Goal: Task Accomplishment & Management: Manage account settings

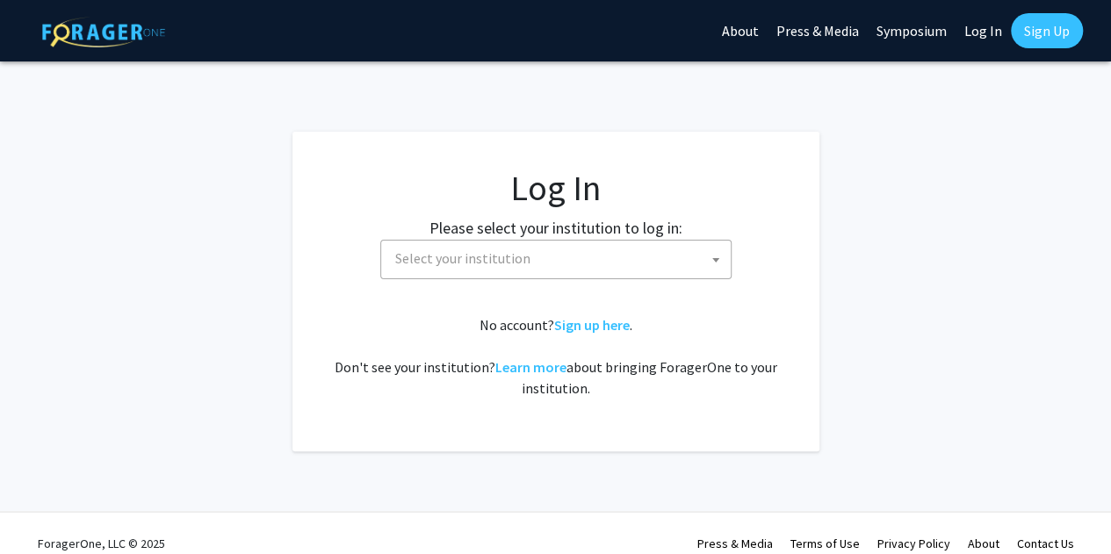
click at [555, 270] on span "Select your institution" at bounding box center [559, 259] width 342 height 36
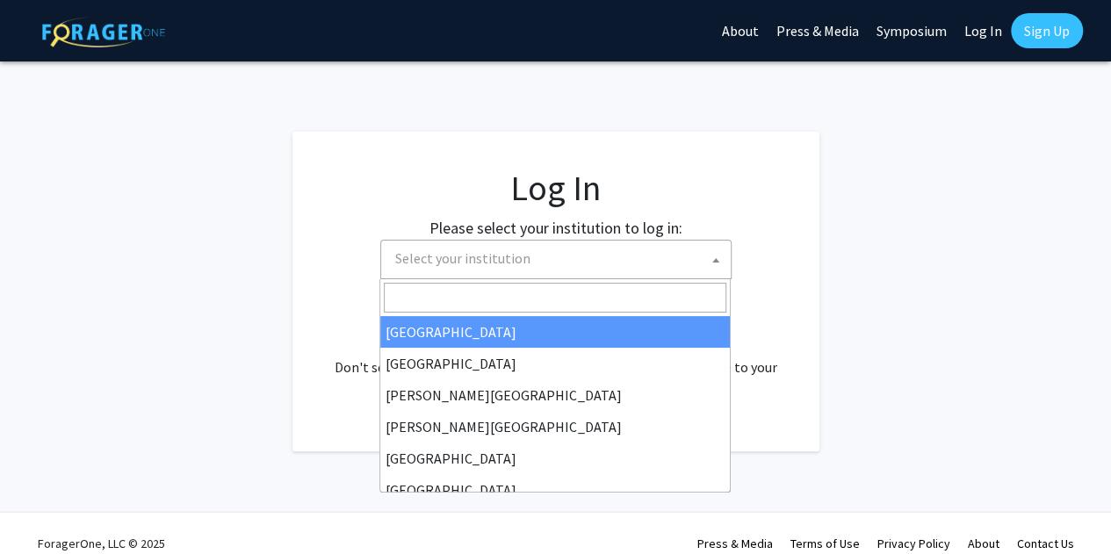
select select "34"
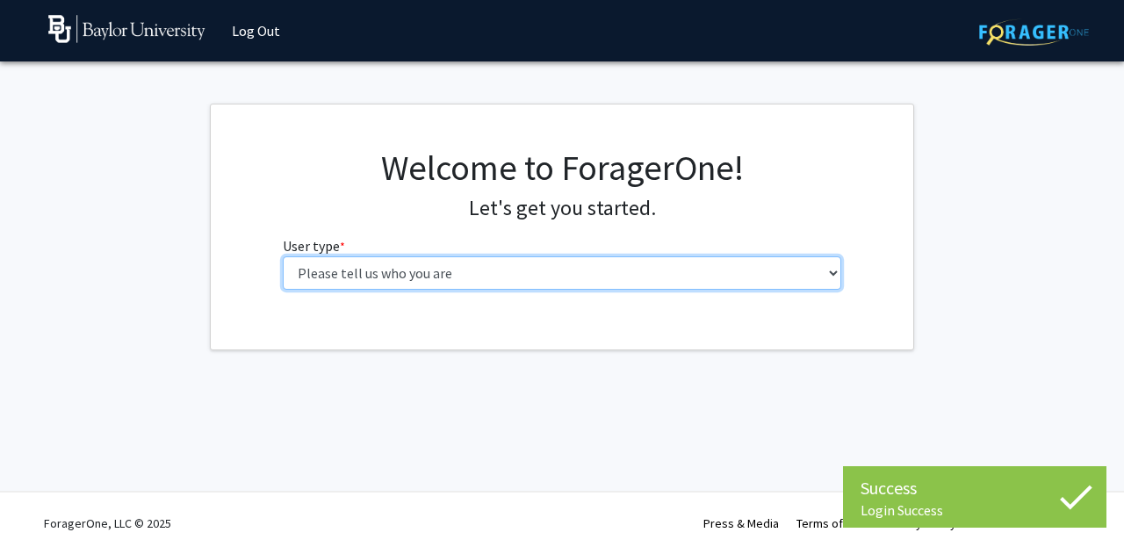
click at [543, 268] on select "Please tell us who you are Undergraduate Student Master's Student Doctoral Cand…" at bounding box center [562, 272] width 559 height 33
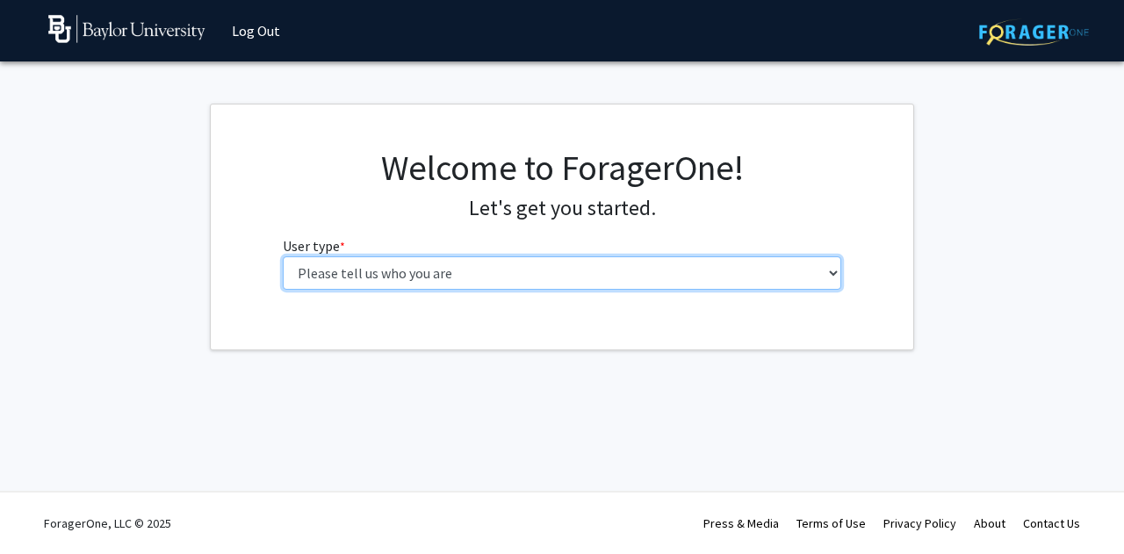
select select "1: undergrad"
click at [283, 256] on select "Please tell us who you are Undergraduate Student Master's Student Doctoral Cand…" at bounding box center [562, 272] width 559 height 33
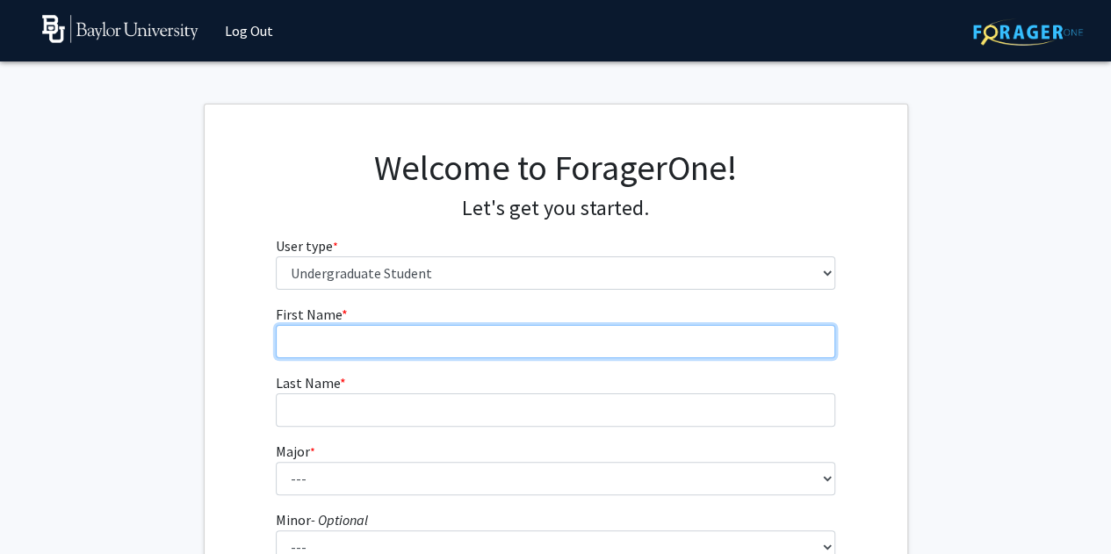
click at [598, 335] on input "First Name * required" at bounding box center [555, 341] width 559 height 33
type input "Sydney"
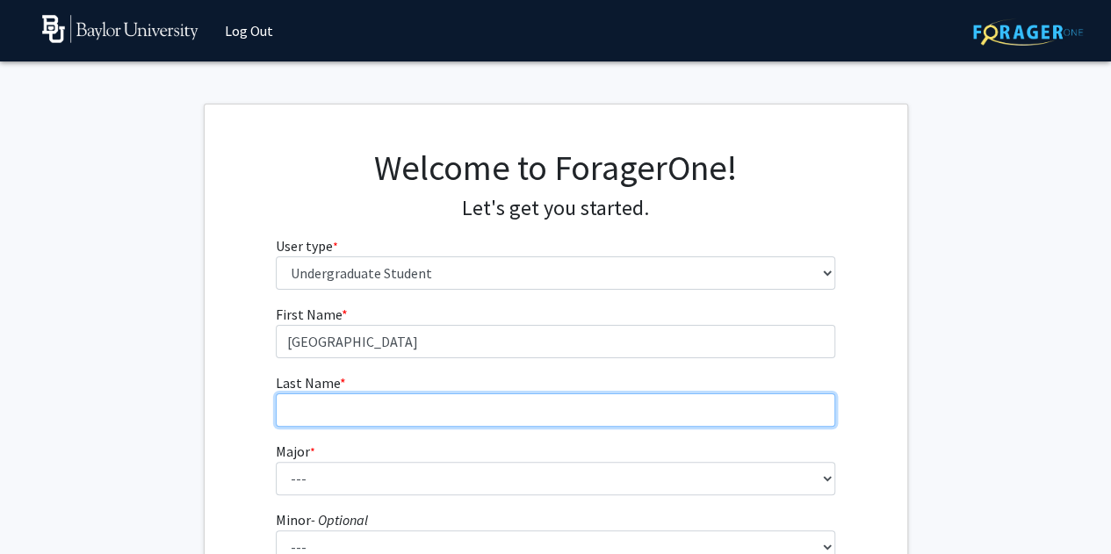
type input "Hendon"
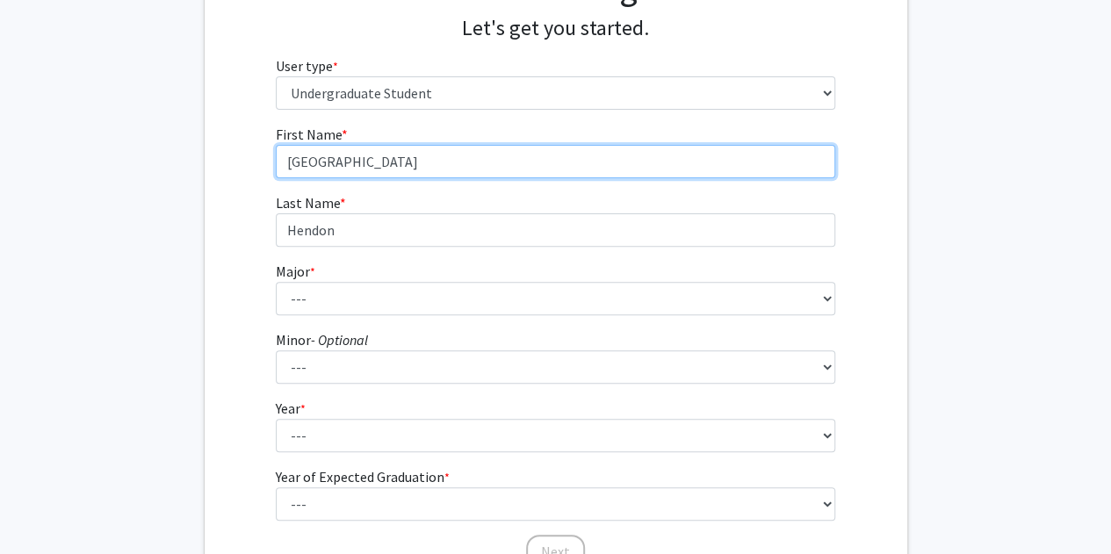
scroll to position [190, 0]
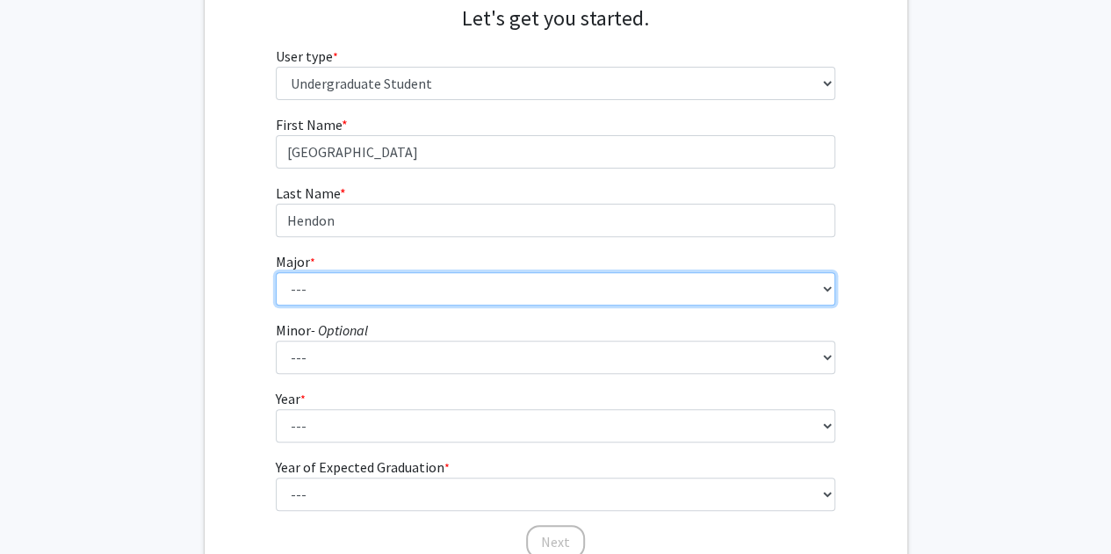
click at [502, 287] on select "--- Accounting American Studies Anthropology Apparel Design & Product Developme…" at bounding box center [555, 288] width 559 height 33
select select "64: 2729"
click at [276, 272] on select "--- Accounting American Studies Anthropology Apparel Design & Product Developme…" at bounding box center [555, 288] width 559 height 33
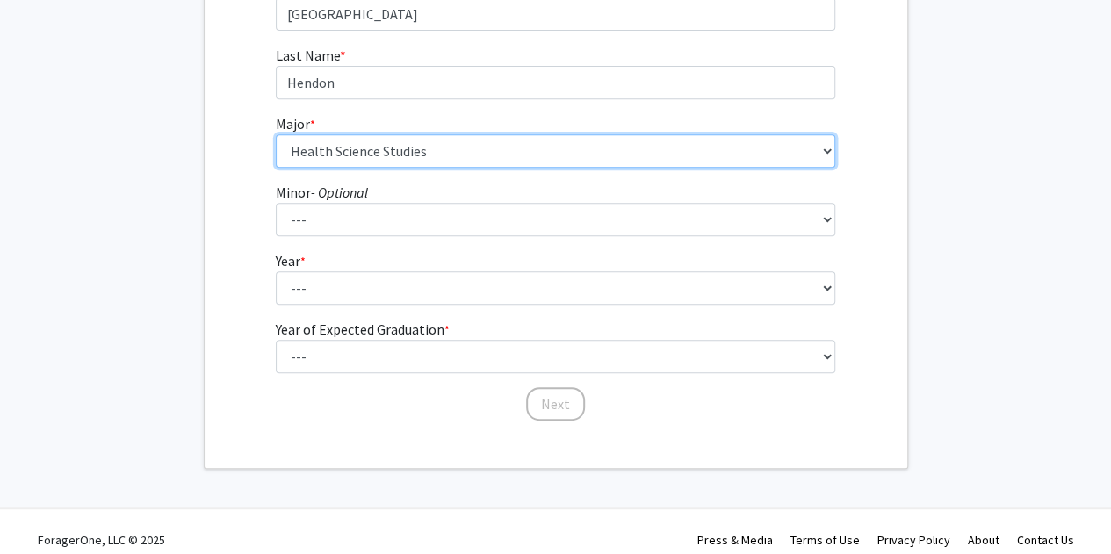
scroll to position [330, 0]
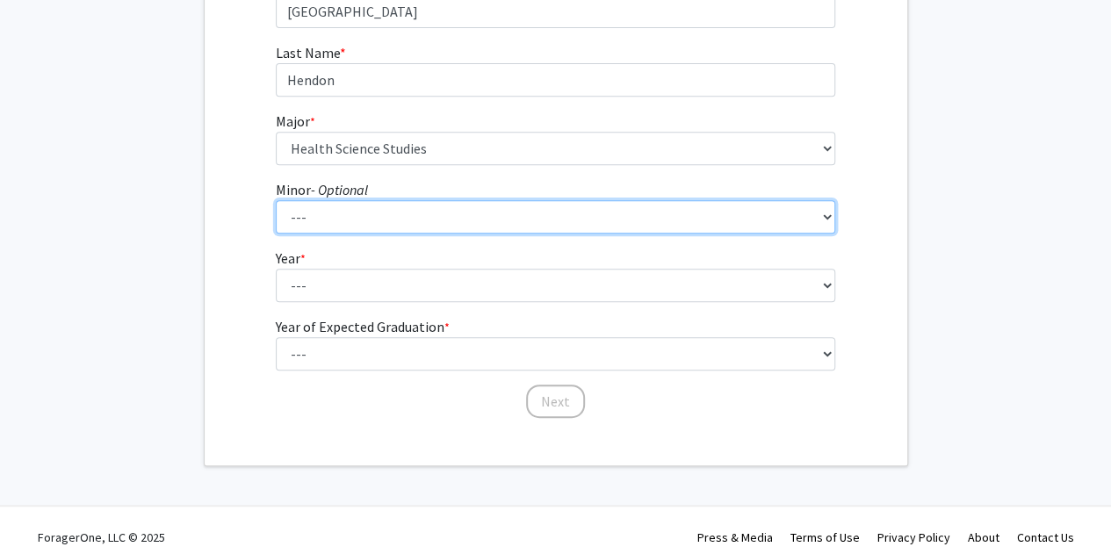
click at [491, 212] on select "--- Advertising American Sign Language American Studies Anthropology Apparel Me…" at bounding box center [555, 216] width 559 height 33
select select "12: 2075"
click at [276, 200] on select "--- Advertising American Sign Language American Studies Anthropology Apparel Me…" at bounding box center [555, 216] width 559 height 33
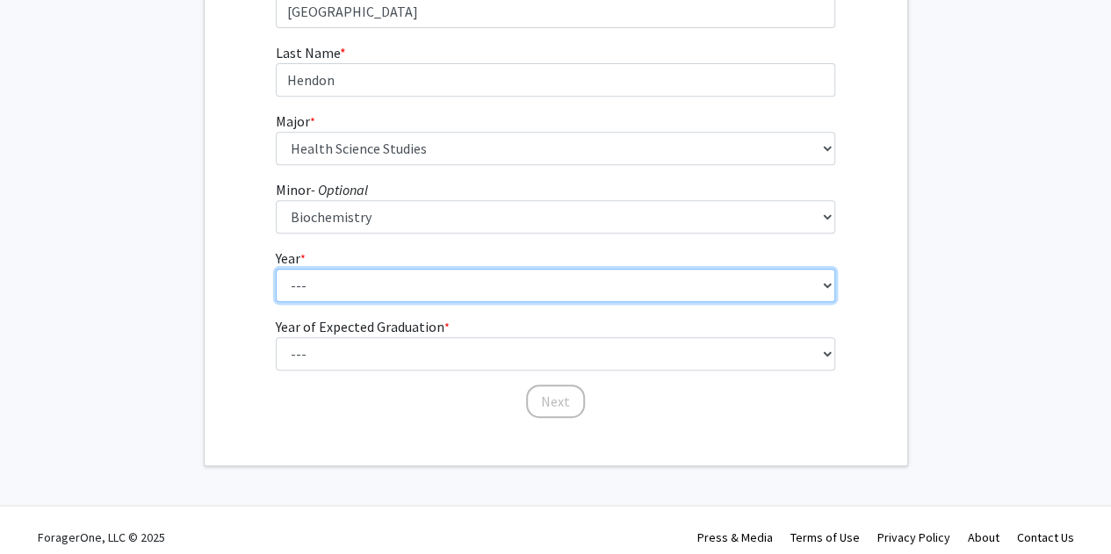
click at [428, 285] on select "--- First-year Sophomore Junior Senior Postbaccalaureate Certificate" at bounding box center [555, 285] width 559 height 33
select select "2: sophomore"
click at [276, 269] on select "--- First-year Sophomore Junior Senior Postbaccalaureate Certificate" at bounding box center [555, 285] width 559 height 33
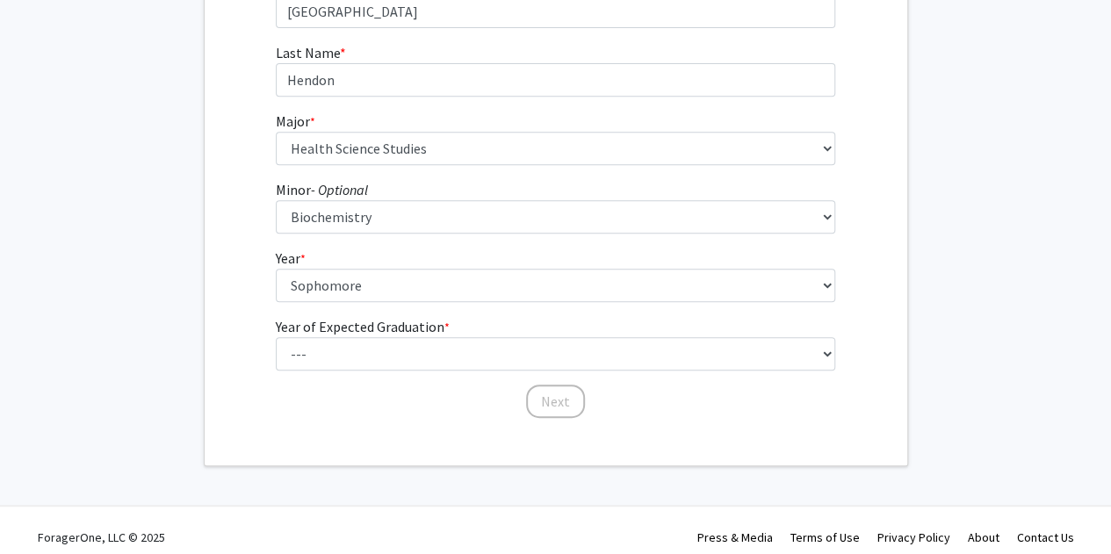
click at [413, 334] on label "Year of Expected Graduation * required" at bounding box center [363, 326] width 174 height 21
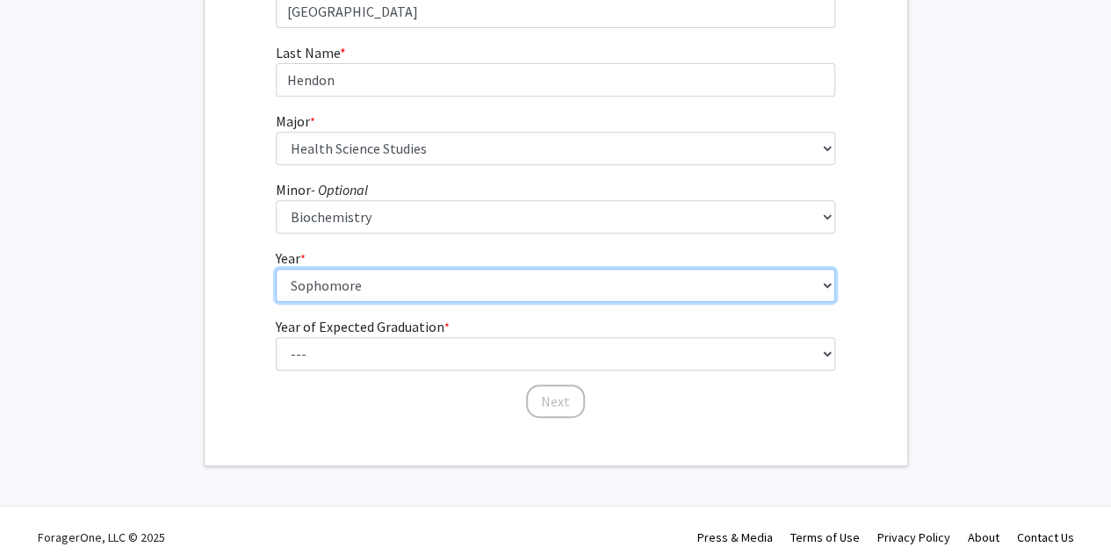
click at [413, 302] on select "--- First-year Sophomore Junior Senior Postbaccalaureate Certificate" at bounding box center [555, 285] width 559 height 33
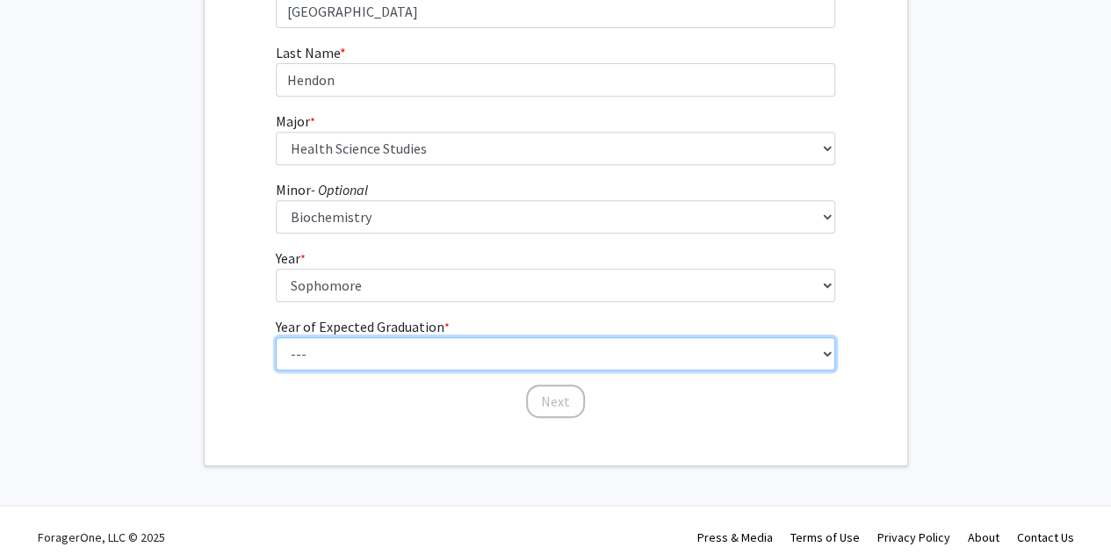
click at [414, 354] on select "--- 2025 2026 2027 2028 2029 2030 2031 2032 2033 2034" at bounding box center [555, 353] width 559 height 33
select select "4: 2028"
click at [276, 337] on select "--- 2025 2026 2027 2028 2029 2030 2031 2032 2033 2034" at bounding box center [555, 353] width 559 height 33
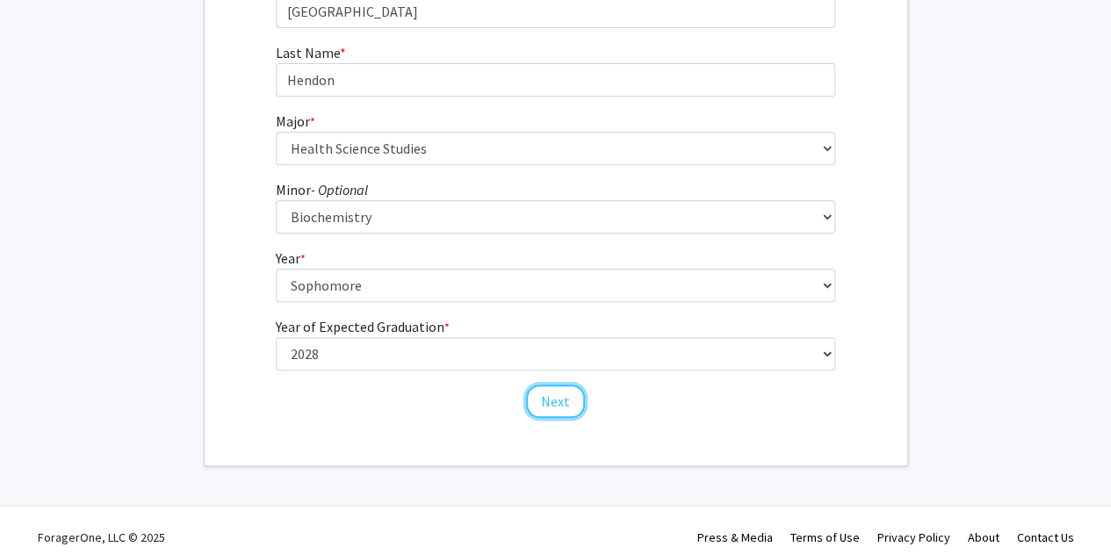
click at [558, 408] on button "Next" at bounding box center [555, 401] width 59 height 33
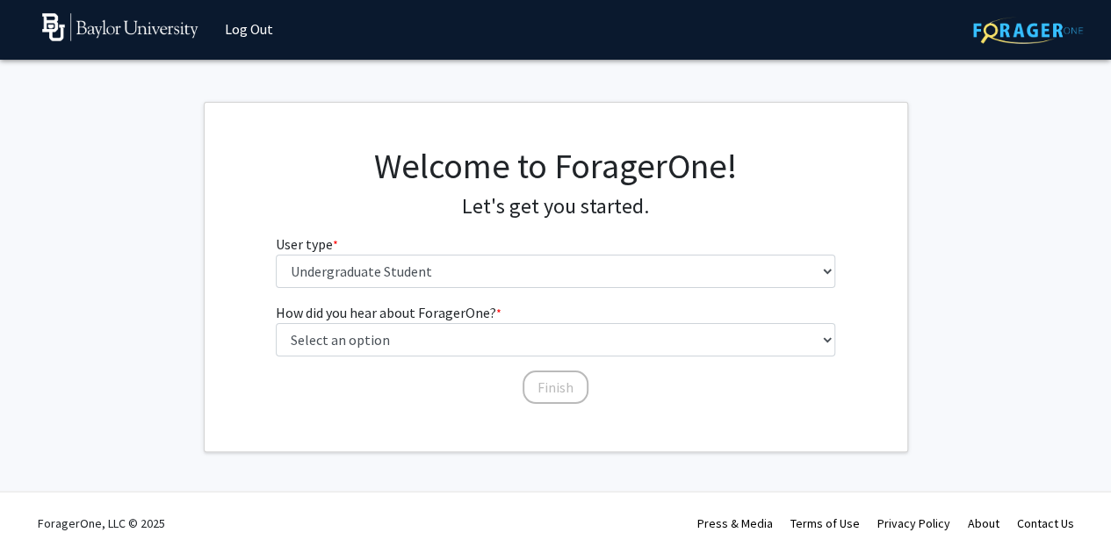
scroll to position [0, 0]
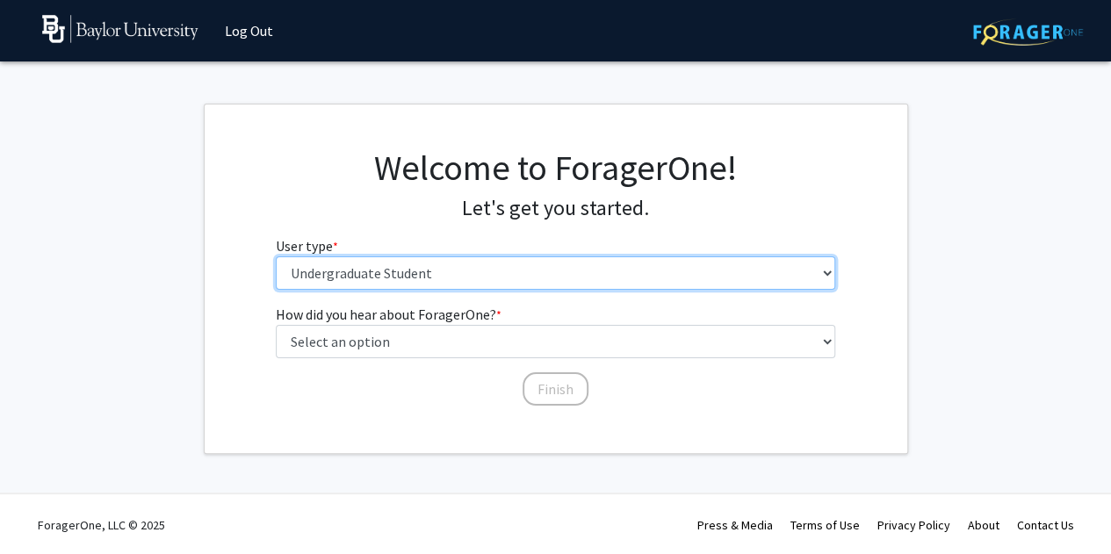
click at [529, 278] on select "Please tell us who you are Undergraduate Student Master's Student Doctoral Cand…" at bounding box center [555, 272] width 559 height 33
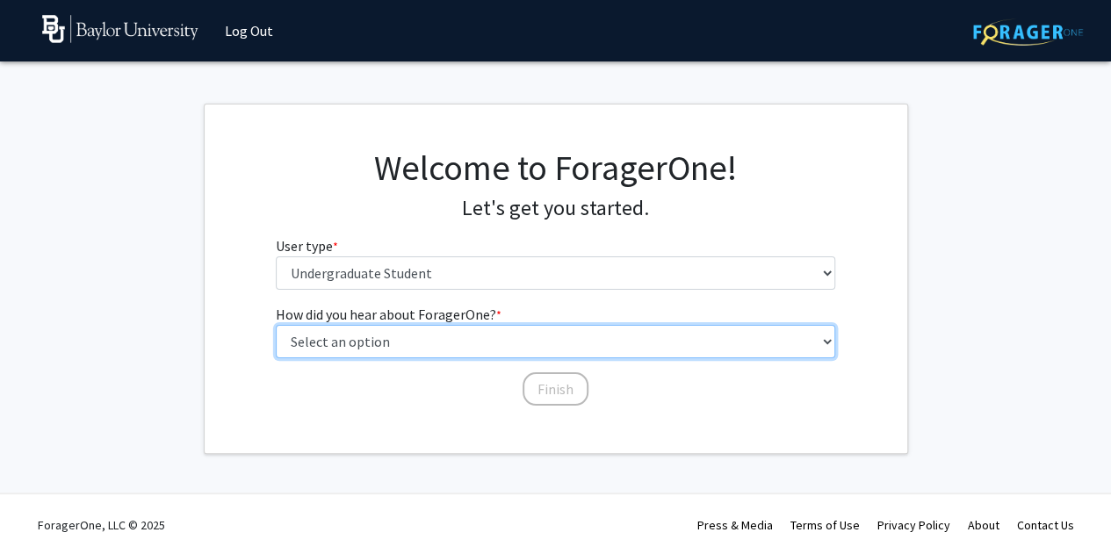
click at [513, 340] on select "Select an option Peer/student recommendation Faculty/staff recommendation Unive…" at bounding box center [555, 341] width 559 height 33
select select "3: university_website"
click at [276, 325] on select "Select an option Peer/student recommendation Faculty/staff recommendation Unive…" at bounding box center [555, 341] width 559 height 33
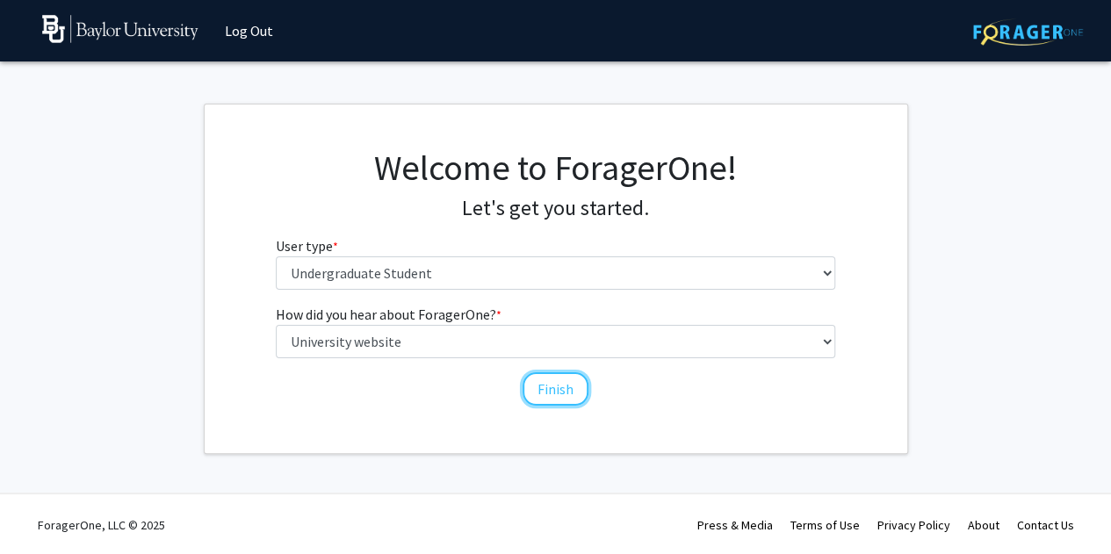
click at [560, 378] on button "Finish" at bounding box center [555, 388] width 66 height 33
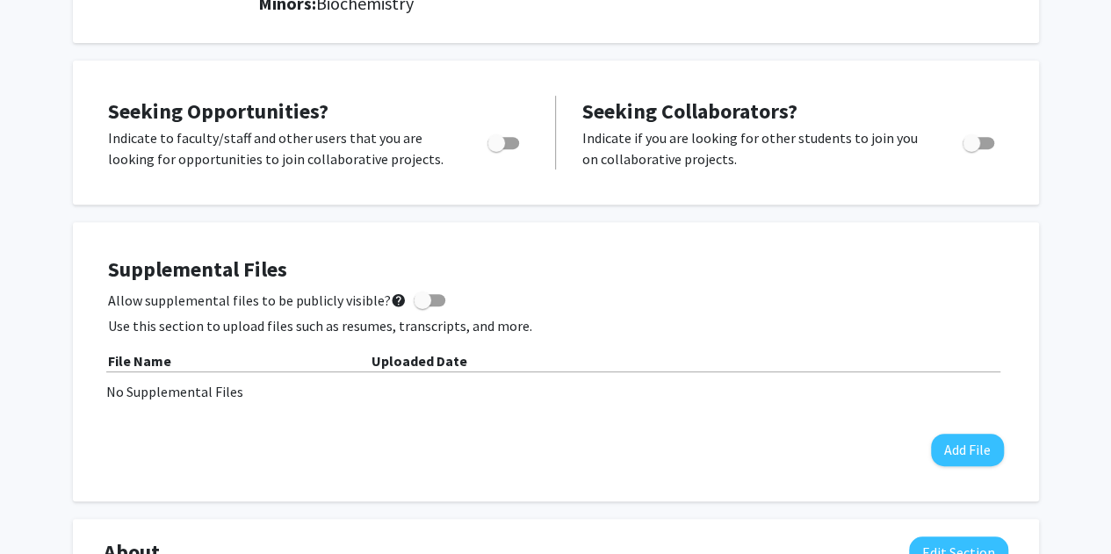
scroll to position [298, 0]
click at [504, 141] on span "Toggle" at bounding box center [496, 142] width 18 height 18
click at [496, 148] on input "Are you actively seeking opportunities?" at bounding box center [495, 148] width 1 height 1
checkbox input "true"
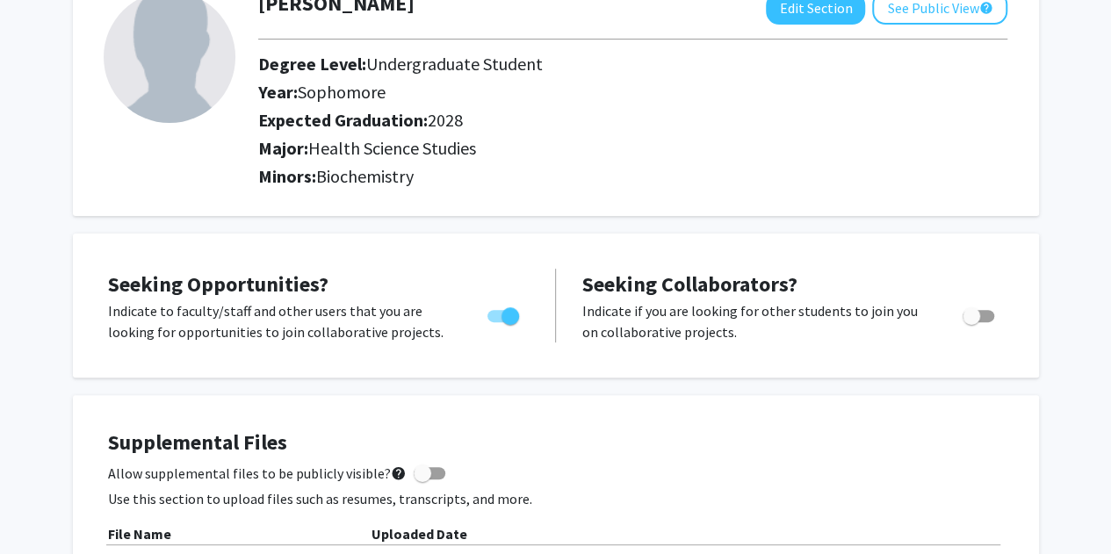
scroll to position [0, 0]
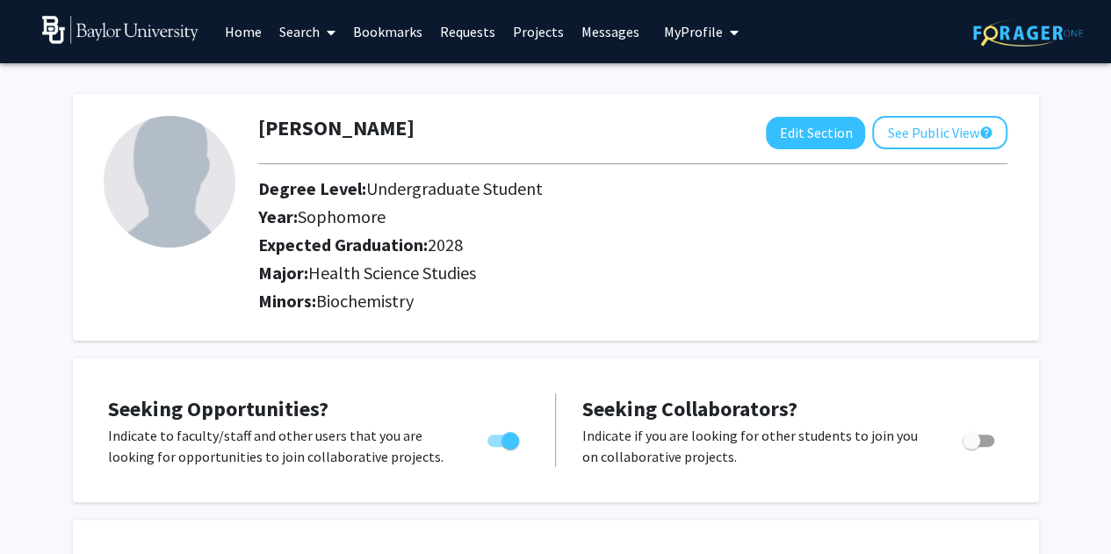
click at [248, 26] on link "Home" at bounding box center [243, 31] width 54 height 61
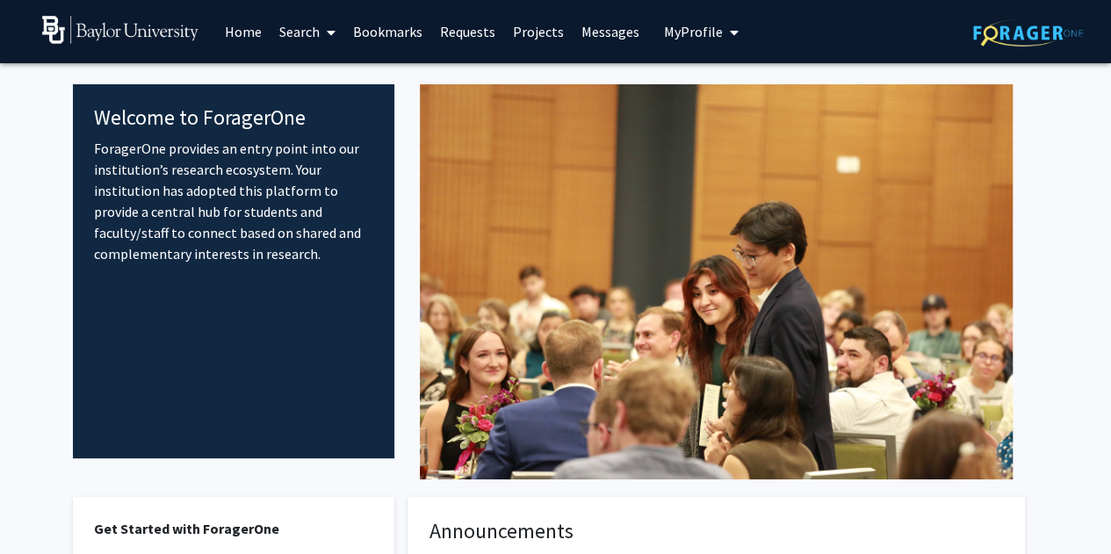
click at [307, 37] on link "Search" at bounding box center [307, 31] width 74 height 61
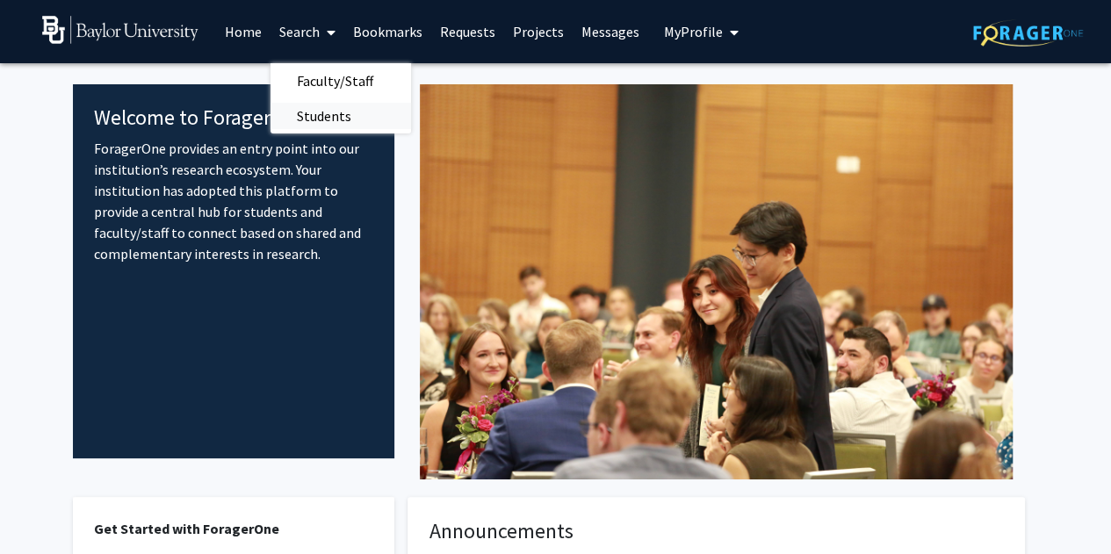
click at [331, 117] on span "Students" at bounding box center [323, 115] width 107 height 35
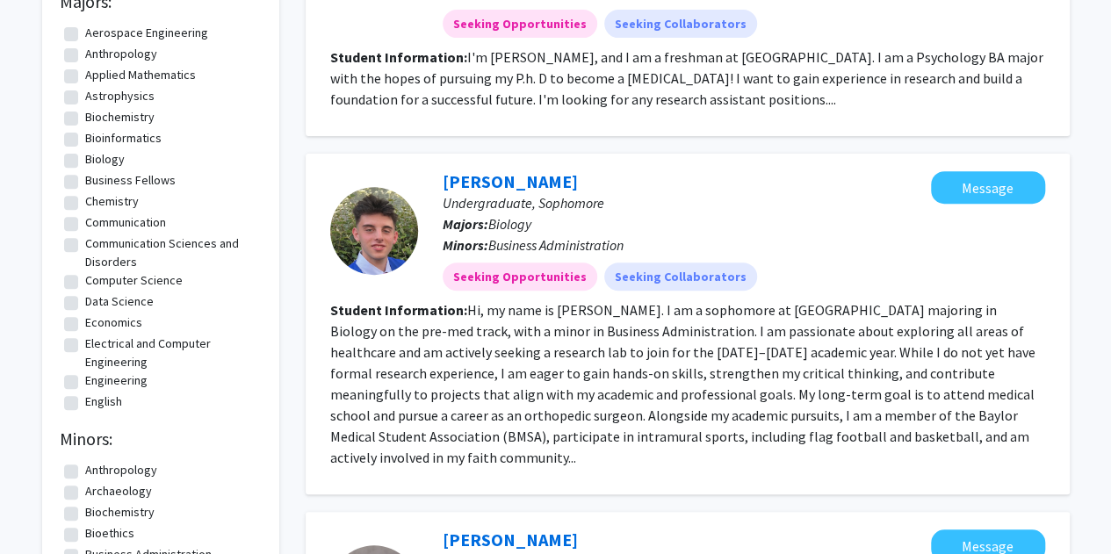
scroll to position [256, 0]
click at [485, 180] on link "Alexander Grubbs" at bounding box center [509, 180] width 135 height 22
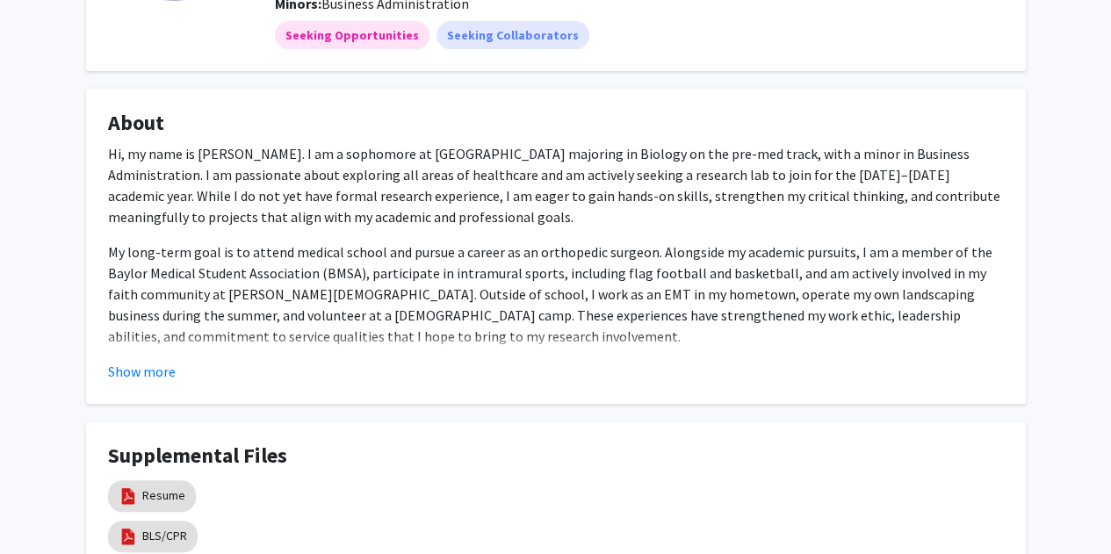
scroll to position [230, 0]
click at [163, 366] on button "Show more" at bounding box center [142, 370] width 68 height 21
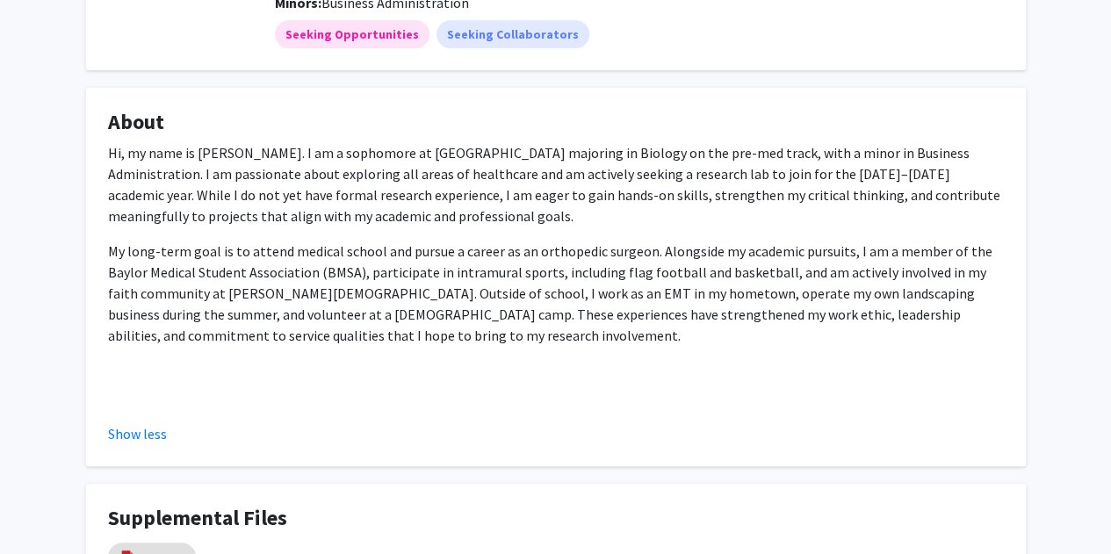
scroll to position [257, 0]
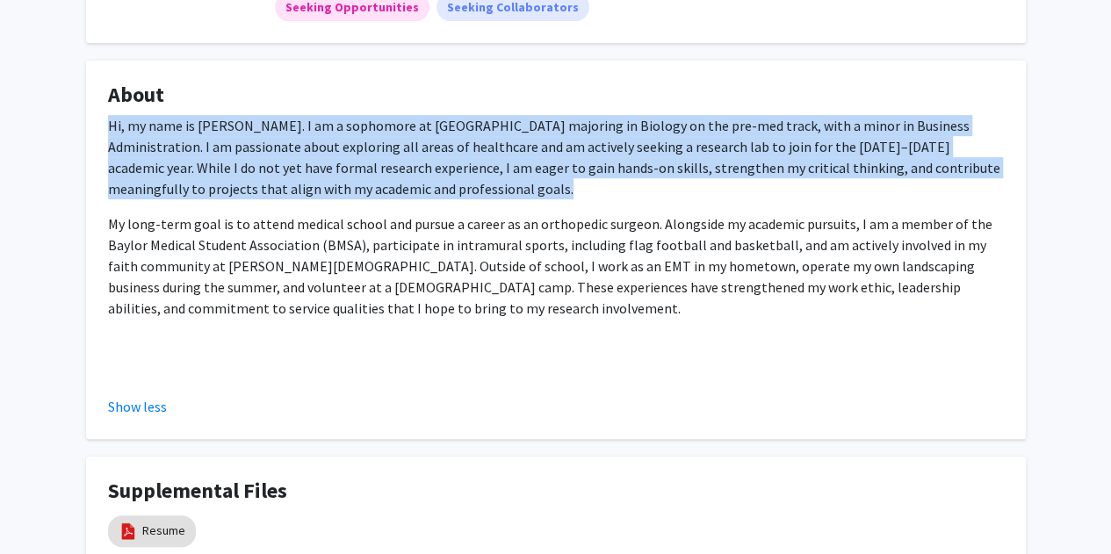
drag, startPoint x: 109, startPoint y: 122, endPoint x: 413, endPoint y: 322, distance: 363.8
click at [413, 322] on div "Hi, my name is Alex Grubbs. I am a sophomore at Baylor University majoring in B…" at bounding box center [555, 245] width 895 height 260
copy p "Hi, my name is Alex Grubbs. I am a sophomore at Baylor University majoring in B…"
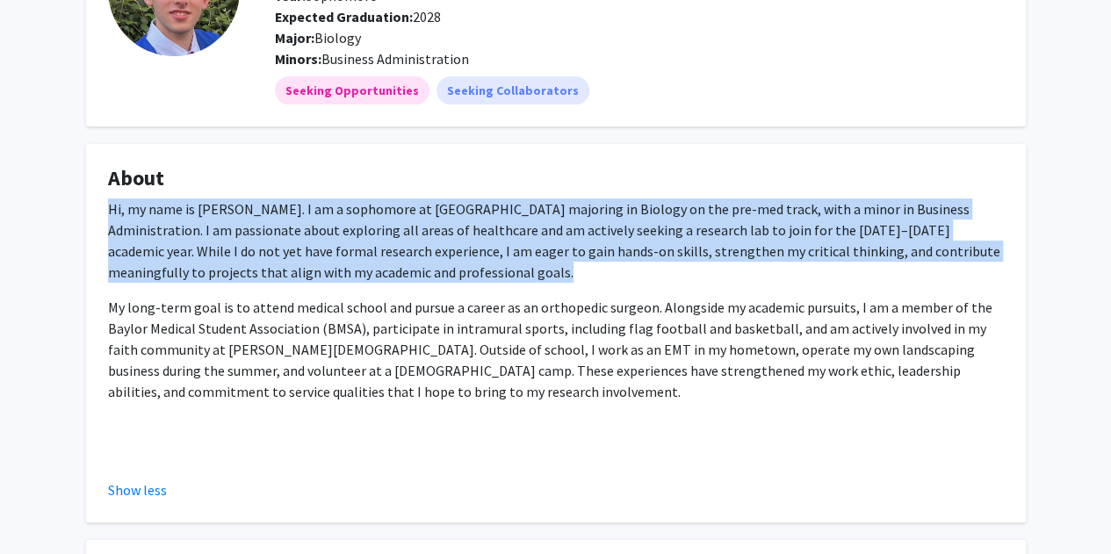
scroll to position [0, 0]
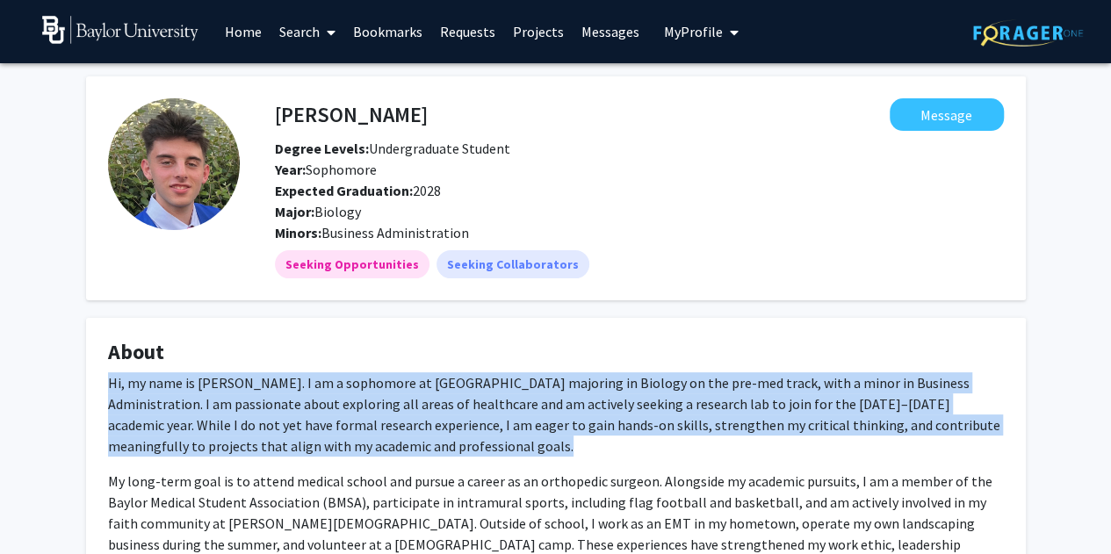
click at [690, 28] on span "My Profile" at bounding box center [693, 32] width 59 height 18
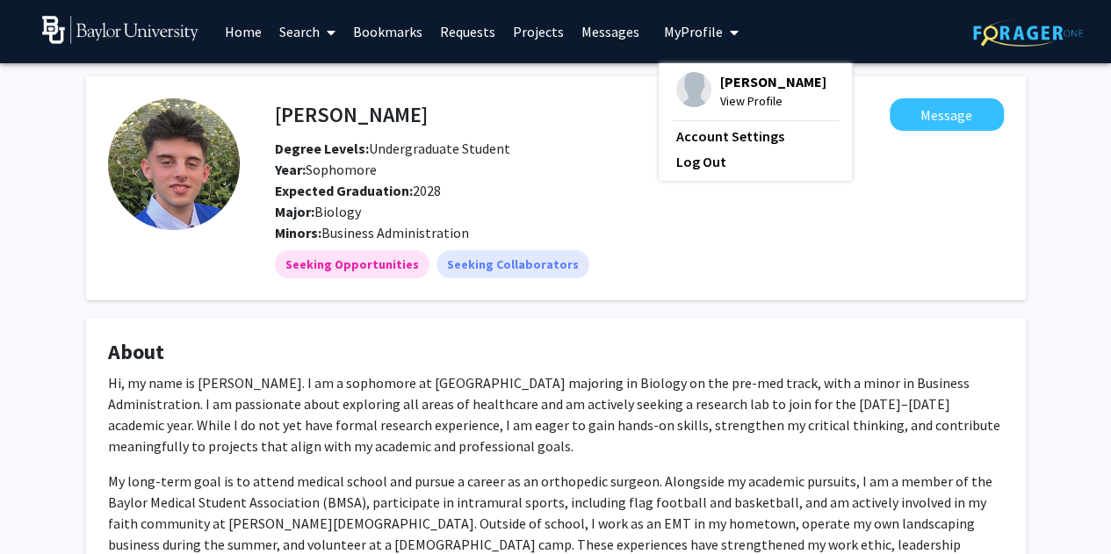
click at [720, 86] on span "Sydney Hendon" at bounding box center [773, 81] width 106 height 19
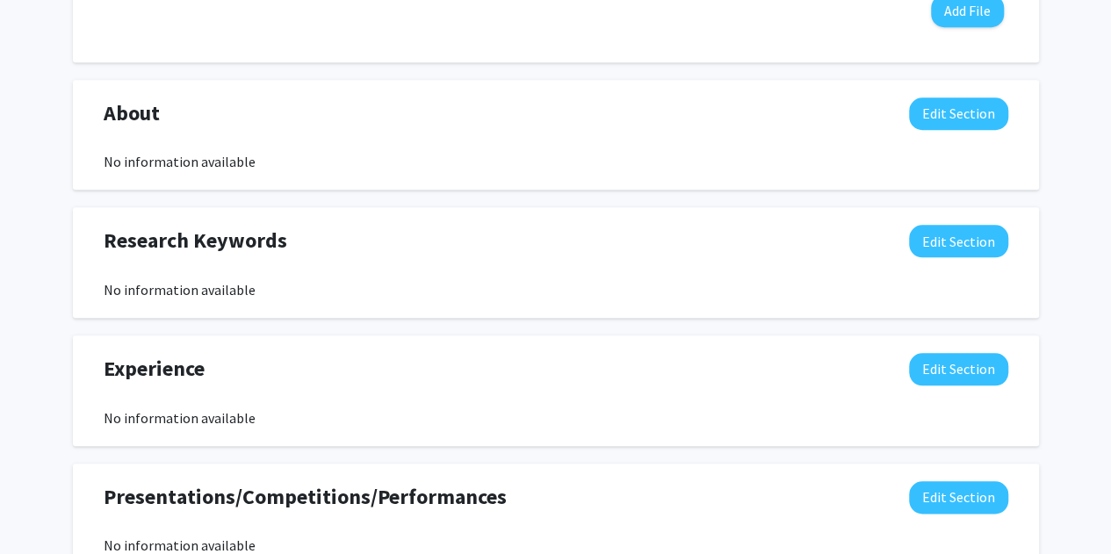
scroll to position [742, 0]
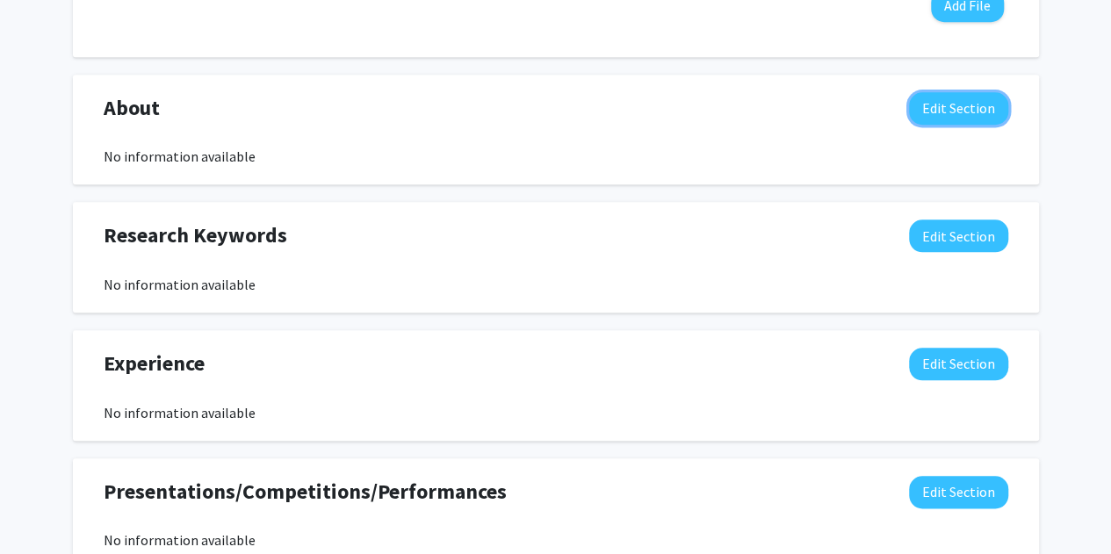
click at [951, 103] on button "Edit Section" at bounding box center [958, 108] width 99 height 32
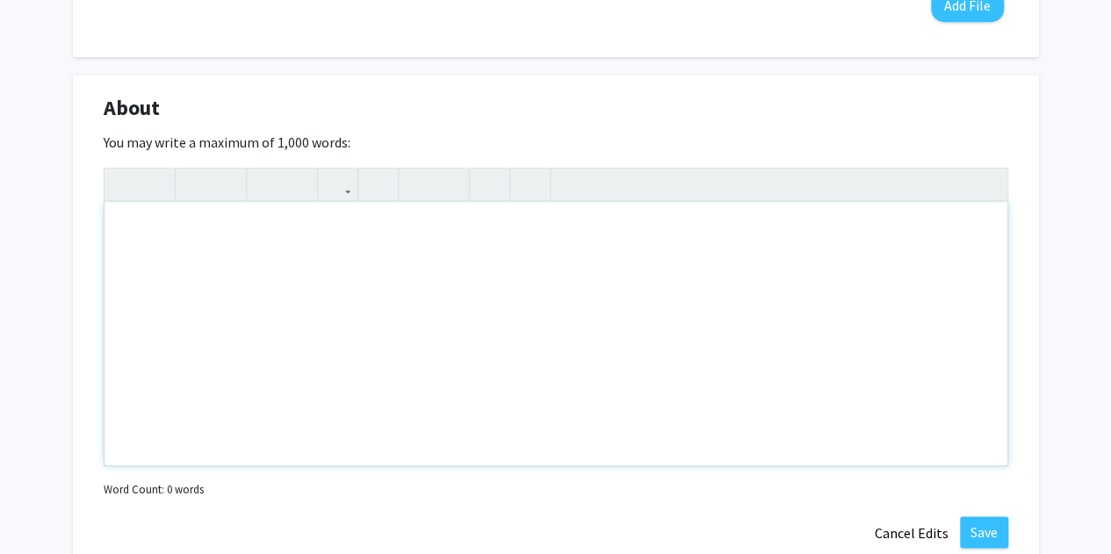
click at [435, 255] on div "Note to users with screen readers: Please deactivate our accessibility plugin f…" at bounding box center [555, 333] width 902 height 263
paste div "To enrich screen reader interactions, please activate Accessibility in Grammarl…"
type textarea "<p>Hi, my name is Alex Grubbs. I am a sophomore at Baylor University majoring i…"
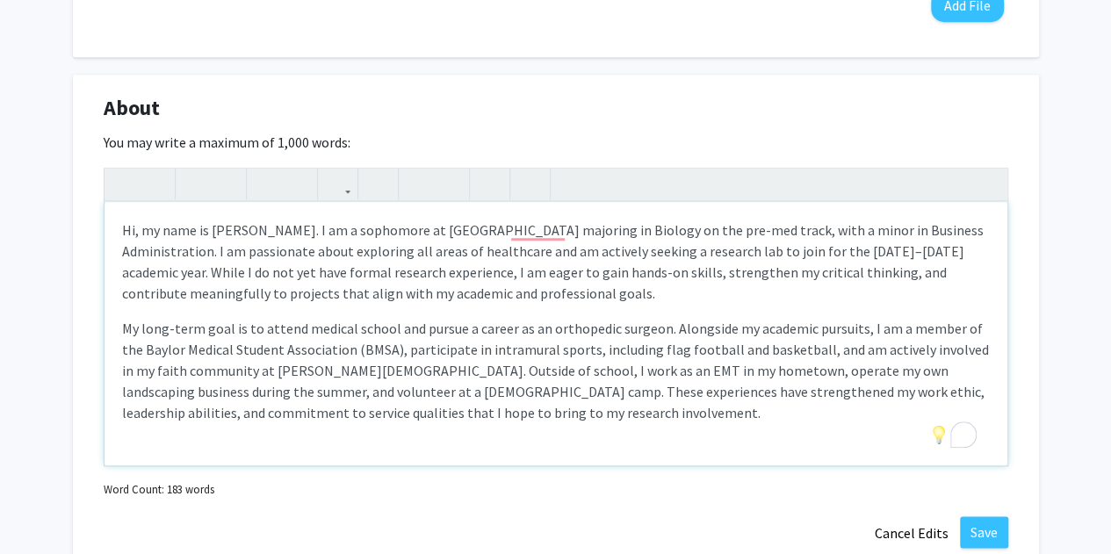
click at [133, 231] on p "Hi, my name is Alex Grubbs. I am a sophomore at Baylor University majoring in B…" at bounding box center [555, 261] width 867 height 84
drag, startPoint x: 209, startPoint y: 229, endPoint x: 278, endPoint y: 226, distance: 69.4
click at [278, 226] on p "Hi, my name is Alex Grubbs. I am a sophomore at Baylor University majoring in B…" at bounding box center [555, 261] width 867 height 84
click at [604, 234] on p "Hi, my name is Sydney Hendon. I am a sophomore at Baylor University majoring in…" at bounding box center [555, 261] width 867 height 84
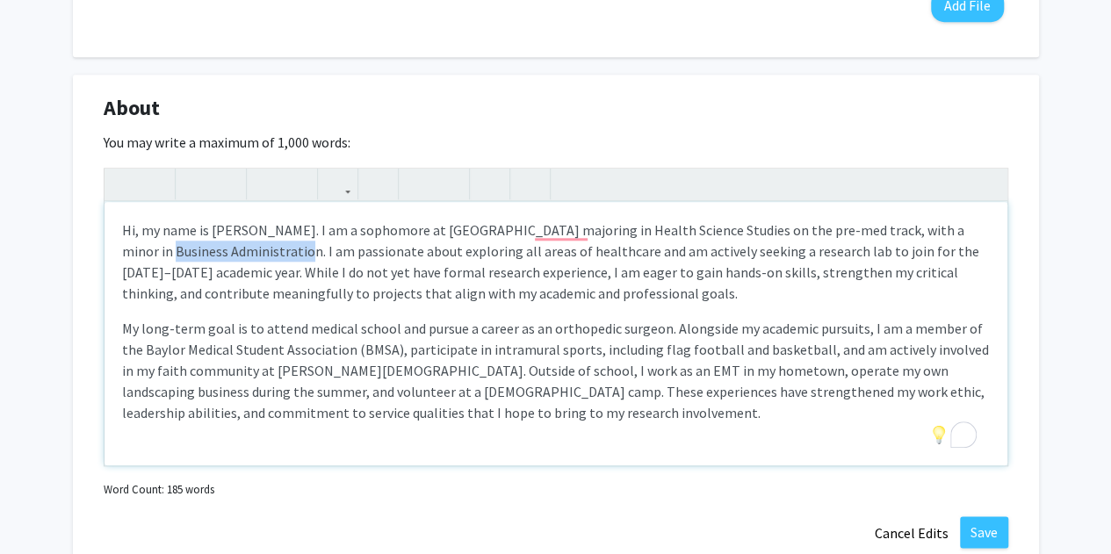
drag, startPoint x: 122, startPoint y: 248, endPoint x: 258, endPoint y: 250, distance: 136.1
click at [258, 250] on p "Hi, my name is Sydney Hendon. I am a sophomore at Baylor University majoring in…" at bounding box center [555, 261] width 867 height 84
click at [261, 259] on p "Hi, my name is Sydney Hendon. I am a sophomore at Baylor University majoring in…" at bounding box center [555, 261] width 867 height 84
click at [212, 255] on p "Hi, my name is Sydney Hendon. I am a sophomore at Baylor University majoring in…" at bounding box center [555, 261] width 867 height 84
click at [859, 248] on p "Hi, my name is Sydney Hendon. I am a sophomore at Baylor University majoring in…" at bounding box center [555, 261] width 867 height 84
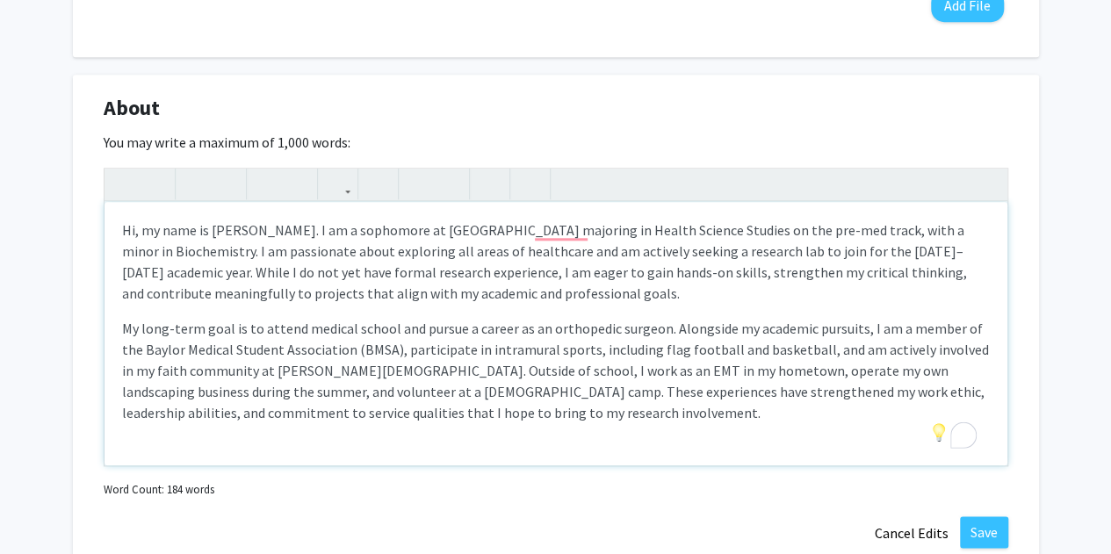
click at [892, 256] on p "Hi, my name is Sydney Hendon. I am a sophomore at Baylor University majoring in…" at bounding box center [555, 261] width 867 height 84
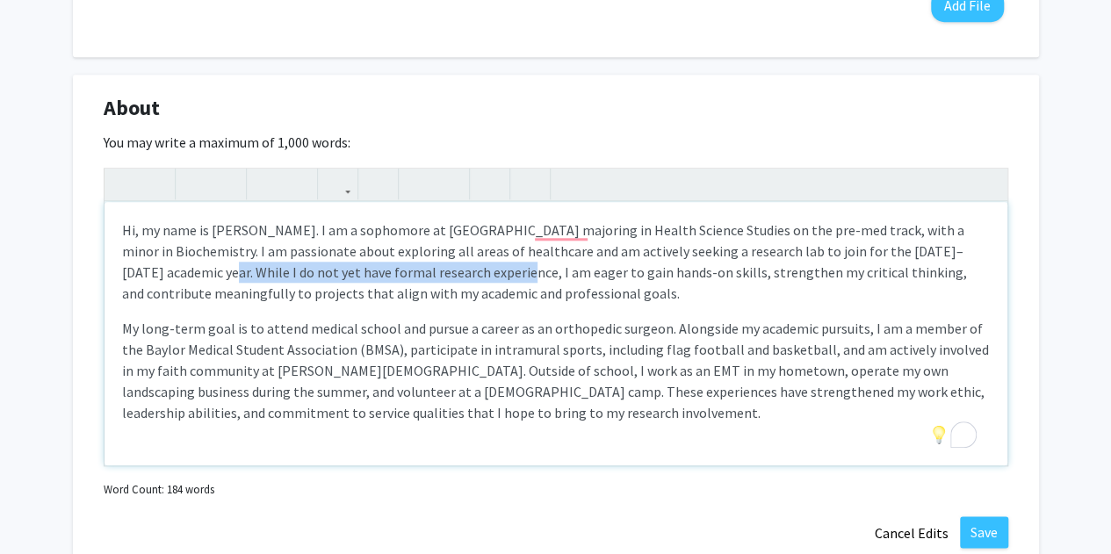
drag, startPoint x: 448, startPoint y: 275, endPoint x: 156, endPoint y: 272, distance: 291.5
click at [156, 272] on p "Hi, my name is Sydney Hendon. I am a sophomore at Baylor University majoring in…" at bounding box center [555, 261] width 867 height 84
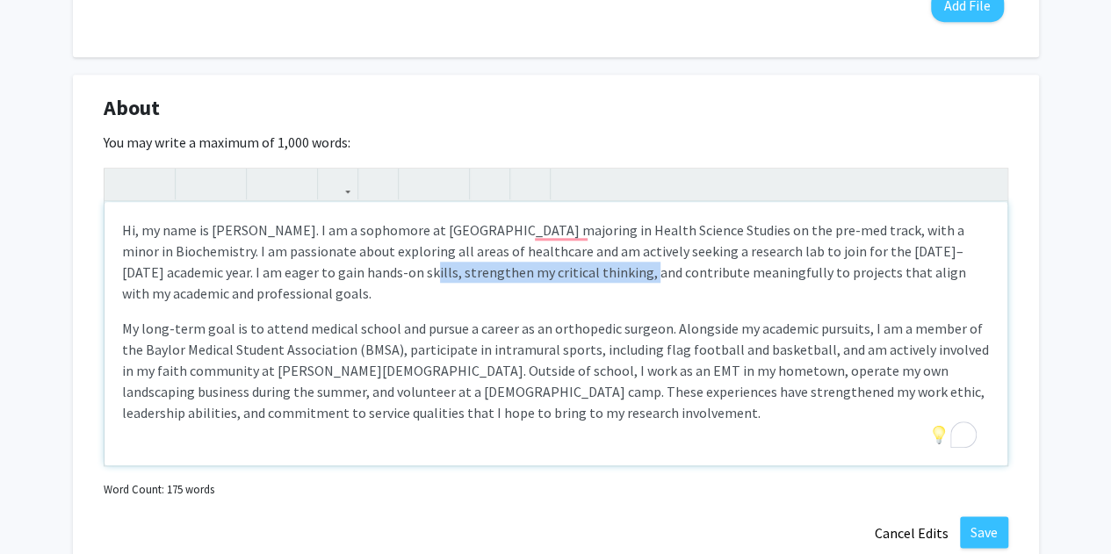
drag, startPoint x: 346, startPoint y: 279, endPoint x: 564, endPoint y: 275, distance: 217.8
click at [564, 275] on p "Hi, my name is Sydney Hendon. I am a sophomore at Baylor University majoring in…" at bounding box center [555, 261] width 867 height 84
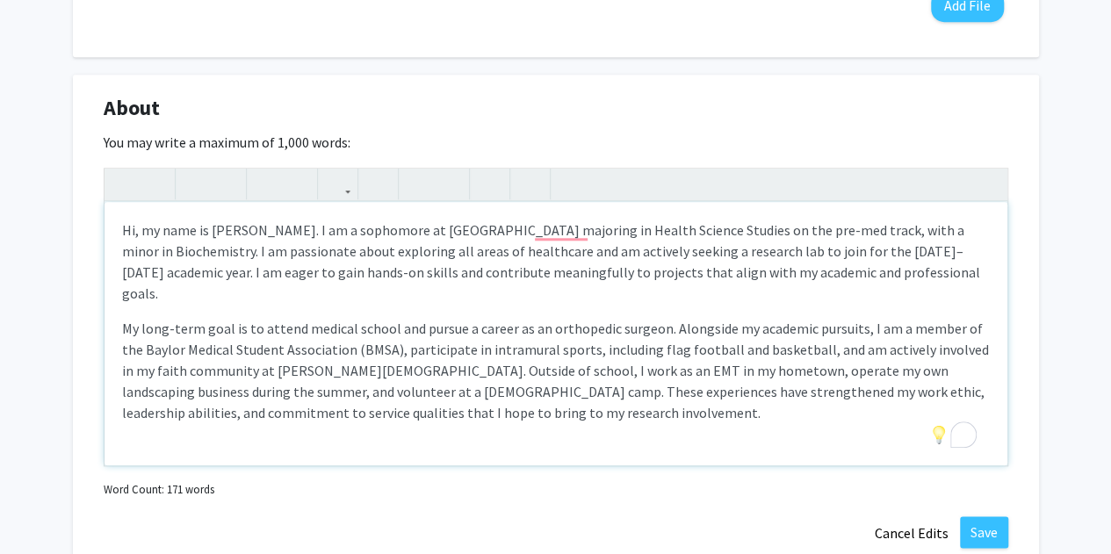
scroll to position [4, 0]
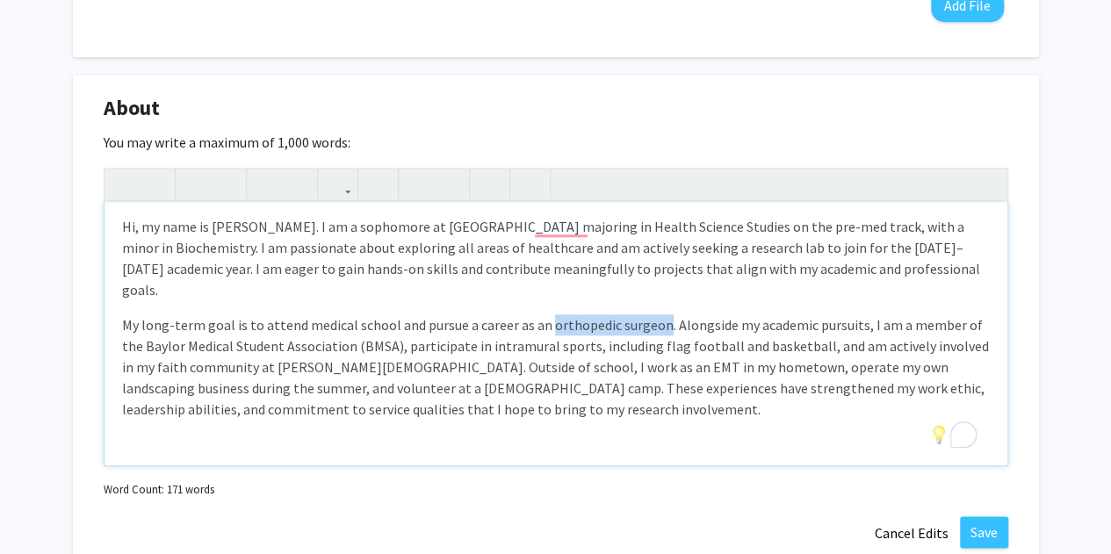
drag, startPoint x: 543, startPoint y: 303, endPoint x: 656, endPoint y: 303, distance: 112.4
click at [656, 314] on p "My long-term goal is to attend medical school and pursue a career as an orthope…" at bounding box center [555, 366] width 867 height 105
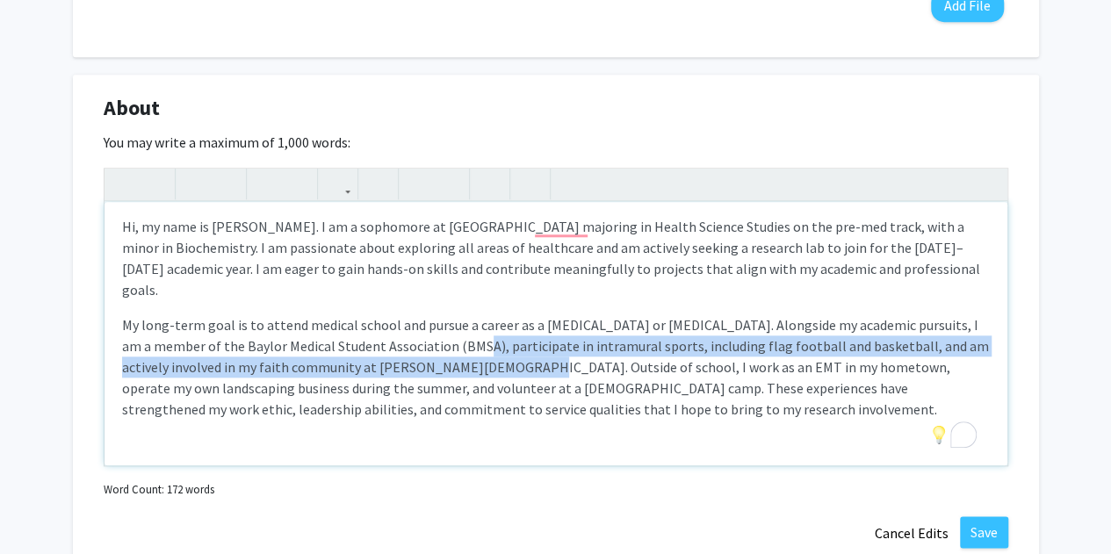
drag, startPoint x: 470, startPoint y: 326, endPoint x: 483, endPoint y: 354, distance: 31.0
click at [483, 354] on p "My long-term goal is to attend medical school and pursue a career as a cardiolo…" at bounding box center [555, 366] width 867 height 105
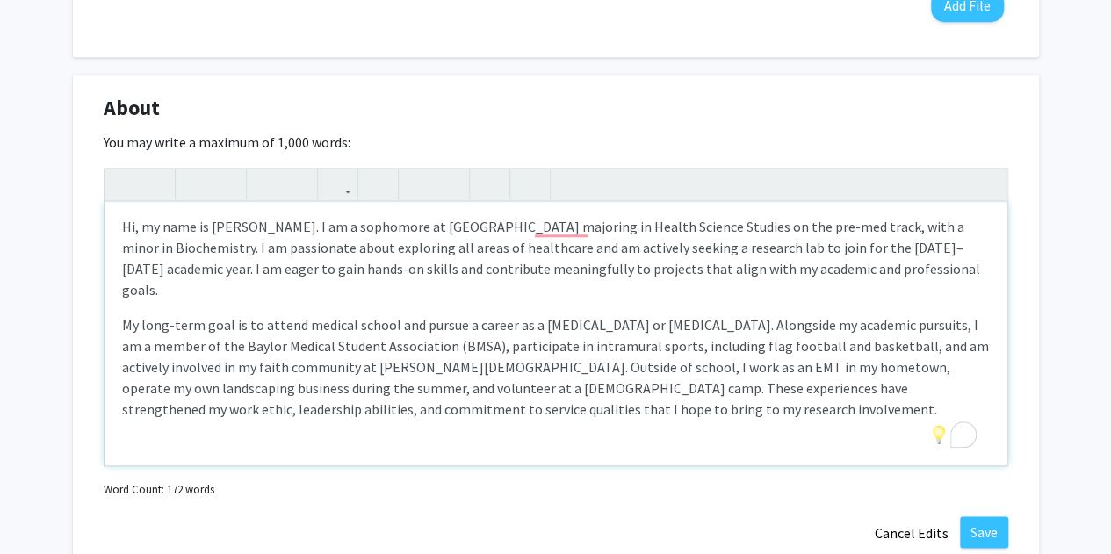
scroll to position [0, 0]
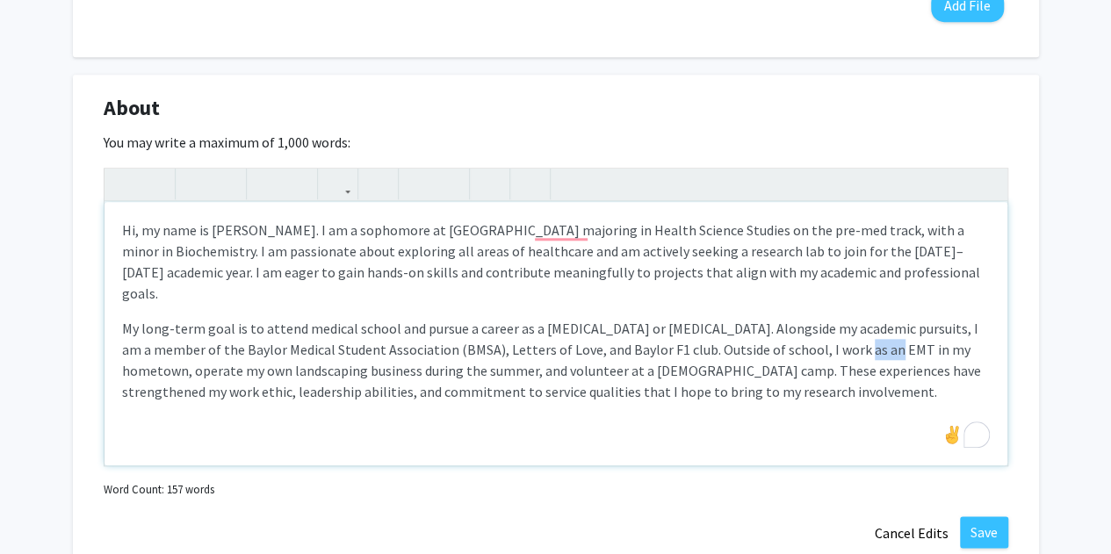
drag, startPoint x: 793, startPoint y: 331, endPoint x: 825, endPoint y: 329, distance: 32.5
click at [825, 329] on p "My long-term goal is to attend medical school and pursue a career as a cardiolo…" at bounding box center [555, 360] width 867 height 84
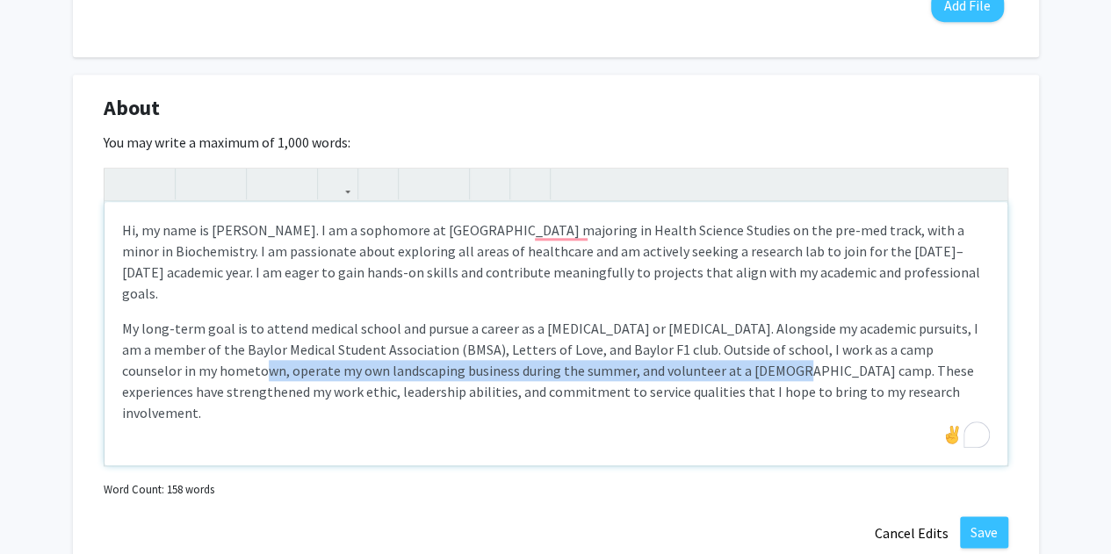
drag, startPoint x: 194, startPoint y: 349, endPoint x: 716, endPoint y: 350, distance: 521.5
click at [716, 350] on p "My long-term goal is to attend medical school and pursue a career as a cardiolo…" at bounding box center [555, 370] width 867 height 105
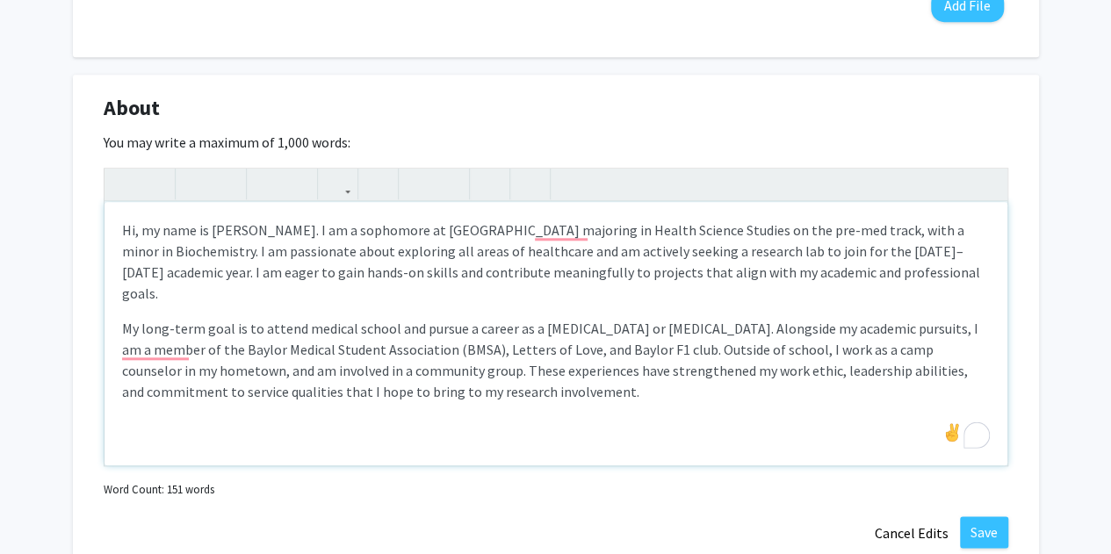
click at [192, 350] on p "My long-term goal is to attend medical school and pursue a career as a cardiolo…" at bounding box center [555, 360] width 867 height 84
drag, startPoint x: 813, startPoint y: 353, endPoint x: 171, endPoint y: 373, distance: 642.1
click at [171, 373] on p "My long-term goal is to attend medical school and pursue a career as a cardiolo…" at bounding box center [555, 360] width 867 height 84
type textarea "<p>Hi, my name is Sydney Hendon. I am a sophomore at Baylor University majoring…"
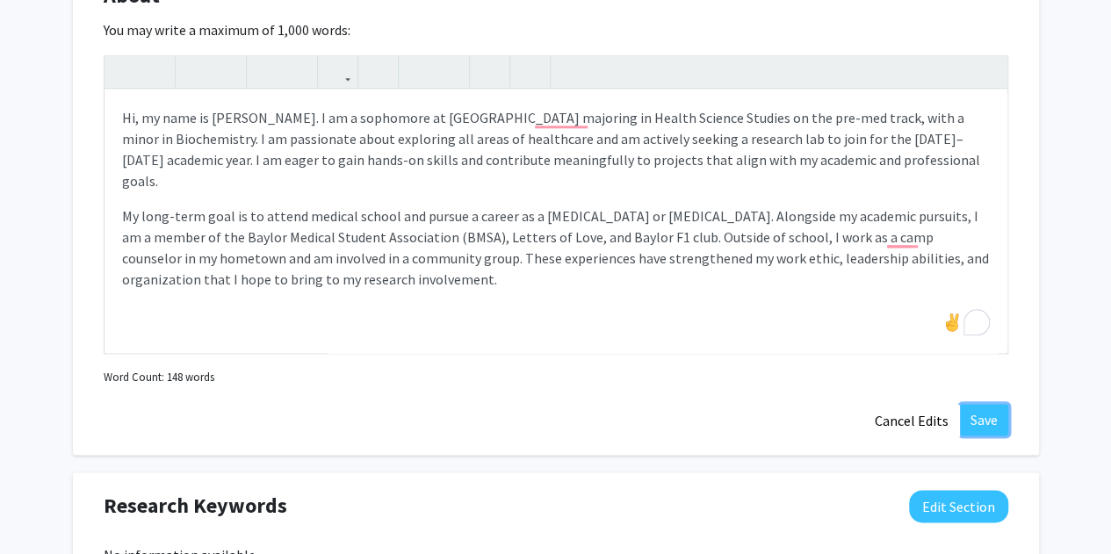
click at [979, 421] on button "Save" at bounding box center [984, 420] width 48 height 32
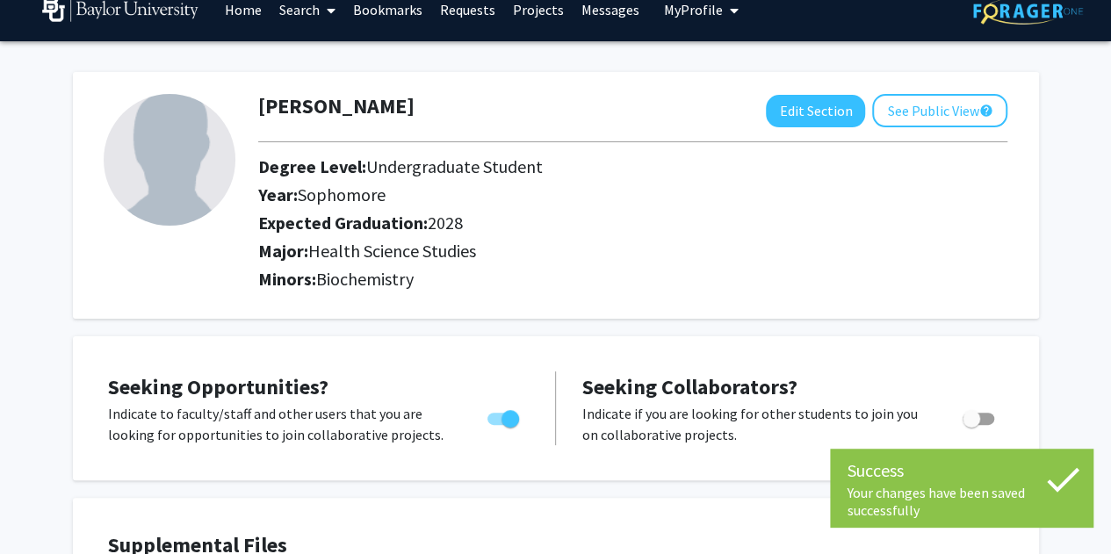
scroll to position [0, 0]
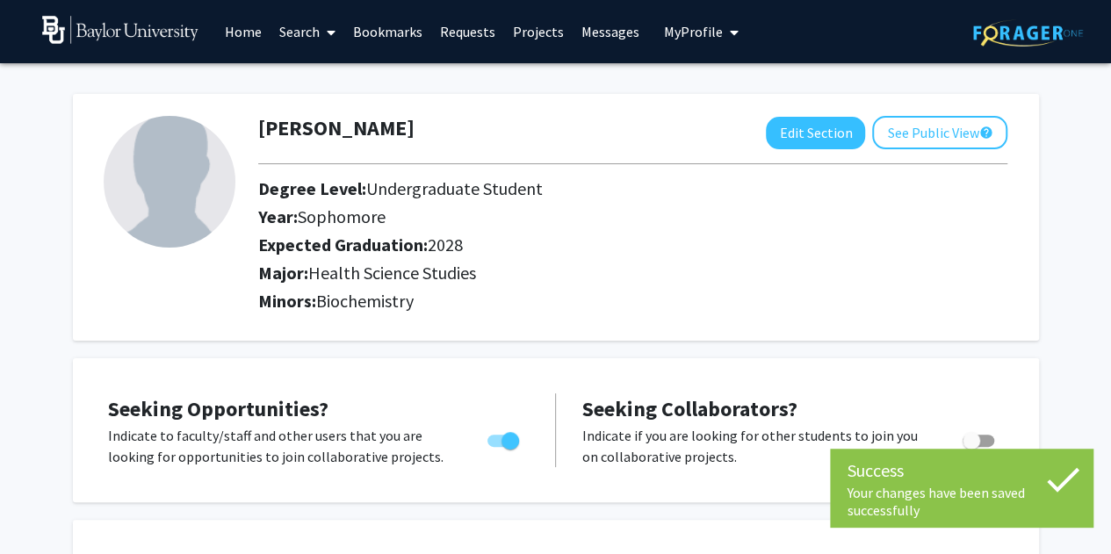
click at [304, 27] on link "Search" at bounding box center [307, 31] width 74 height 61
click at [330, 108] on span "Students" at bounding box center [323, 115] width 107 height 35
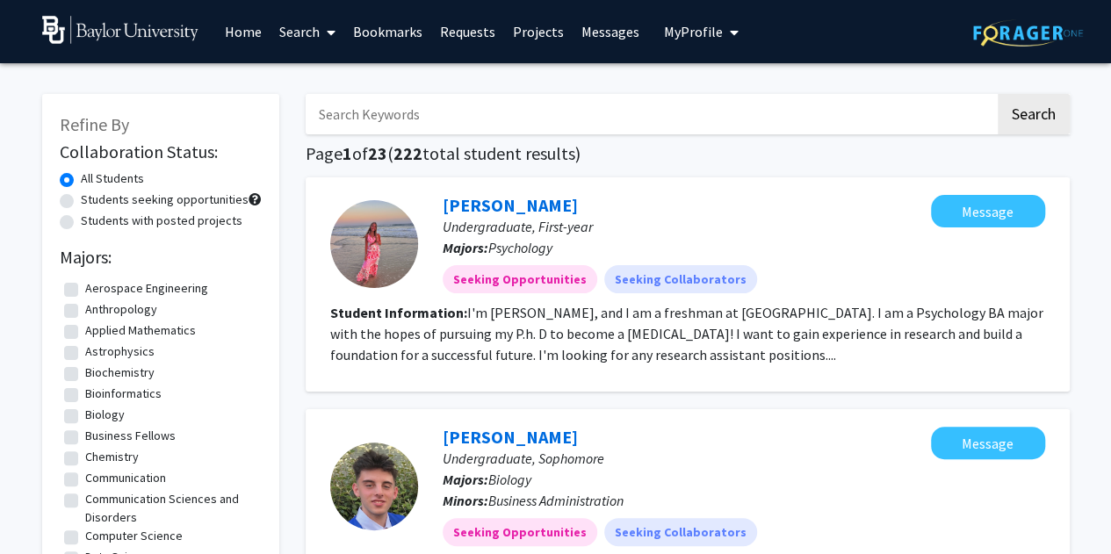
click at [479, 208] on link "Lillian Odle" at bounding box center [509, 205] width 135 height 22
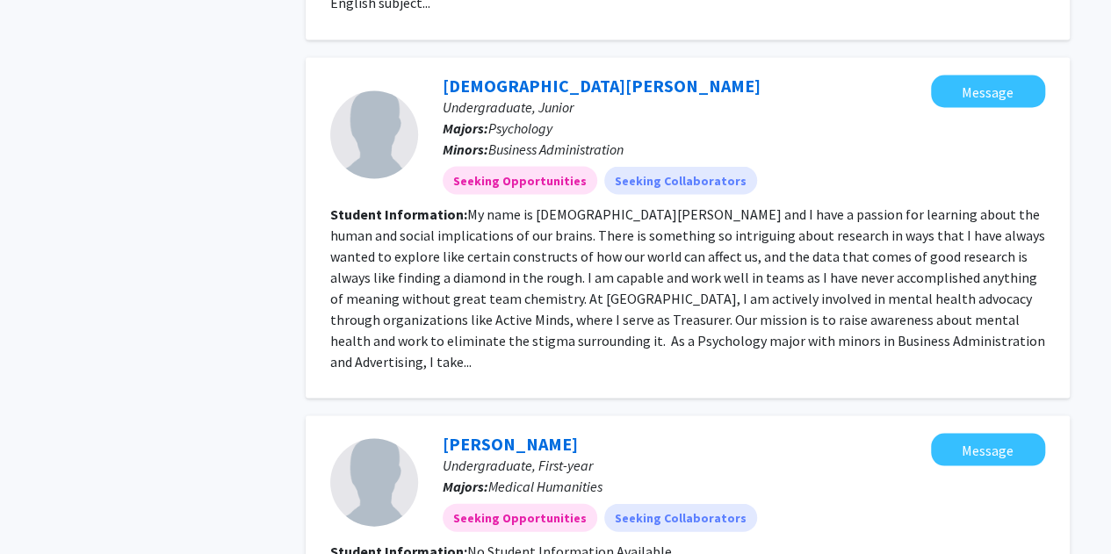
scroll to position [1596, 0]
click at [478, 73] on link "Christian Jule" at bounding box center [601, 84] width 318 height 22
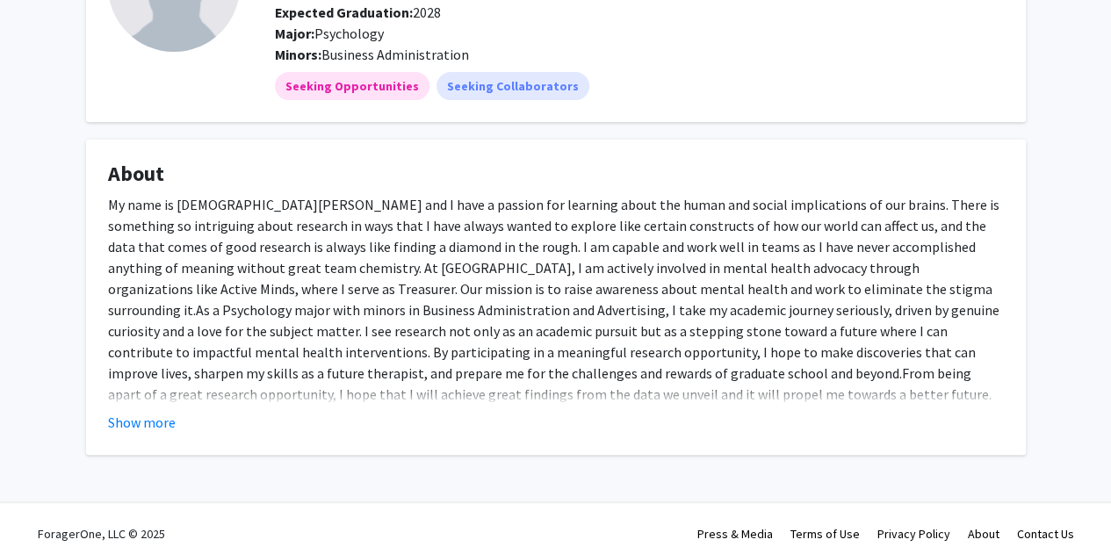
scroll to position [182, 0]
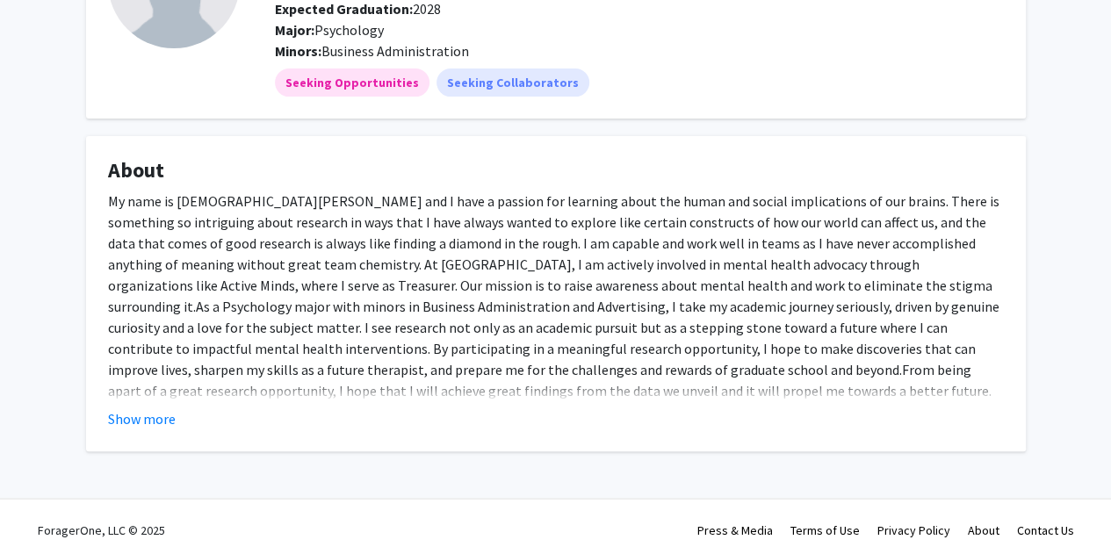
click at [135, 417] on button "Show more" at bounding box center [142, 418] width 68 height 21
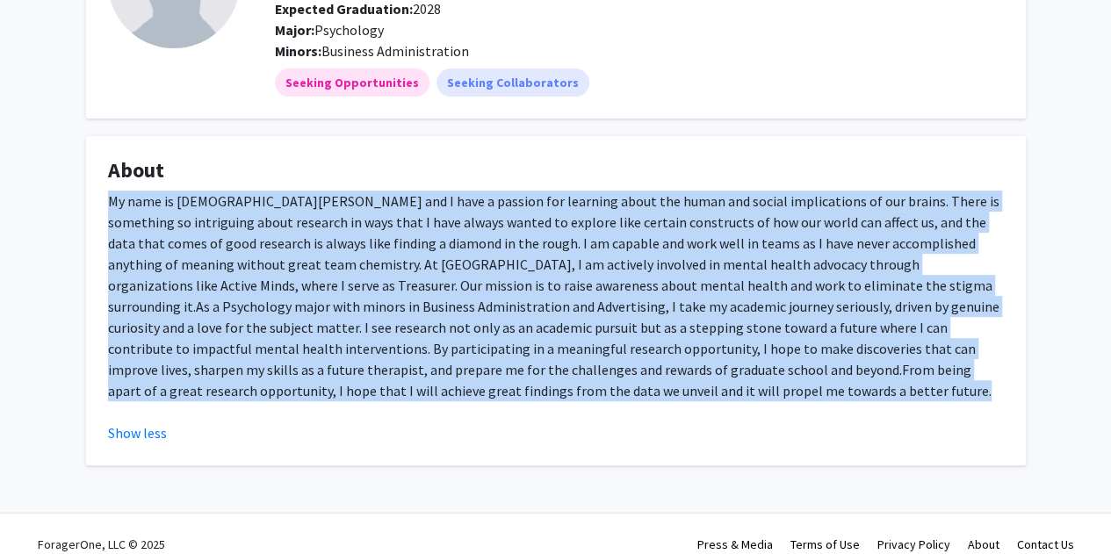
drag, startPoint x: 106, startPoint y: 201, endPoint x: 494, endPoint y: 399, distance: 435.8
click at [494, 399] on fg-card "About My name is Christian Jule and I have a passion for learning about the hum…" at bounding box center [555, 300] width 939 height 329
copy p "My name is Christian Jule and I have a passion for learning about the human and…"
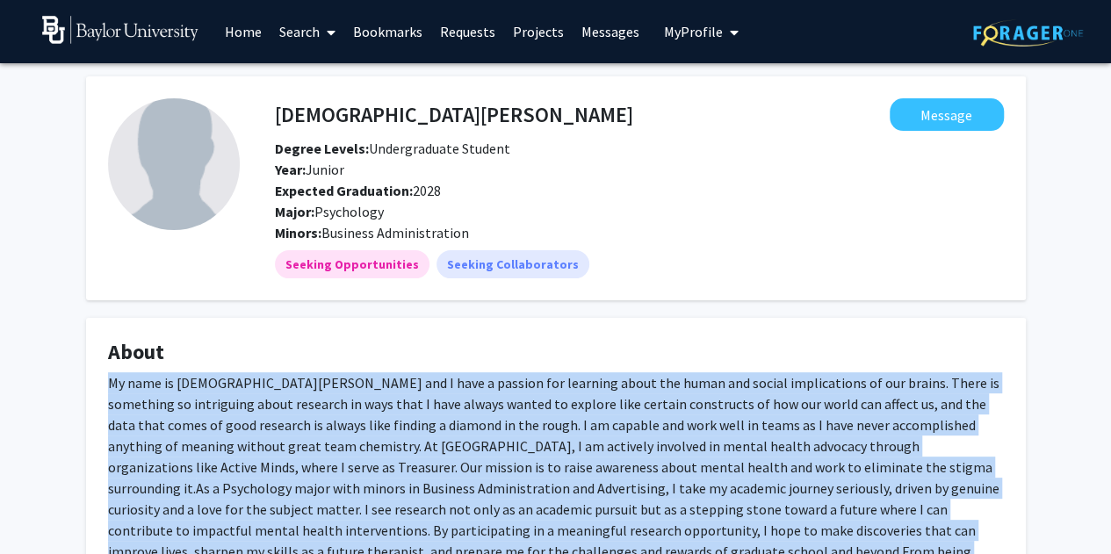
click at [723, 32] on span "My profile dropdown to access profile and logout" at bounding box center [731, 32] width 16 height 61
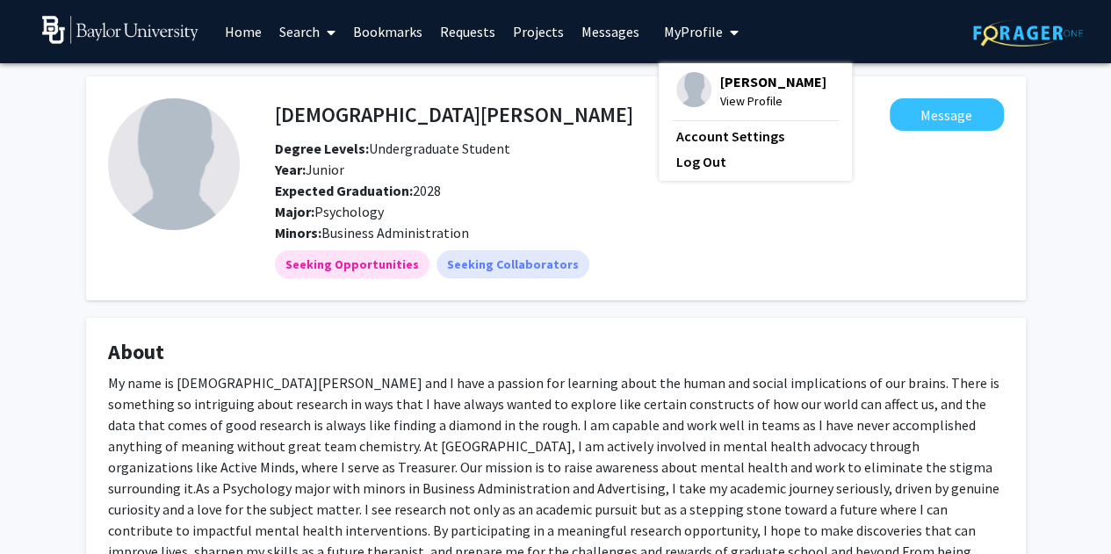
click at [737, 81] on span "Sydney Hendon" at bounding box center [773, 81] width 106 height 19
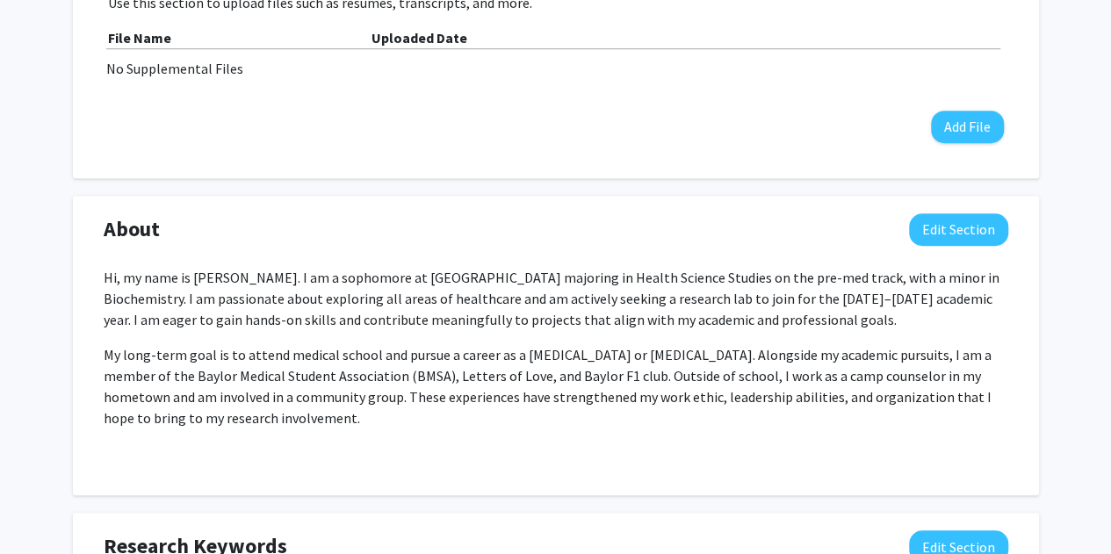
scroll to position [620, 0]
click at [936, 230] on button "Edit Section" at bounding box center [958, 230] width 99 height 32
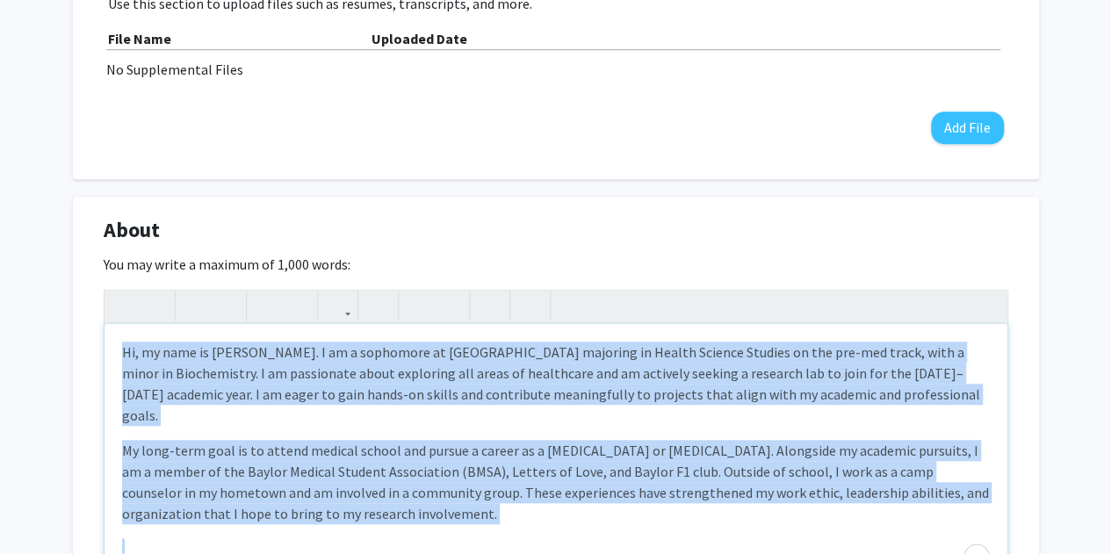
drag, startPoint x: 119, startPoint y: 352, endPoint x: 346, endPoint y: 512, distance: 277.2
click at [348, 512] on div "Hi, my name is Sydney Hendon. I am a sophomore at Baylor University majoring in…" at bounding box center [555, 455] width 902 height 263
copy div "Hi, my name is Sydney Hendon. I am a sophomore at Baylor University majoring in…"
